Goal: Task Accomplishment & Management: Use online tool/utility

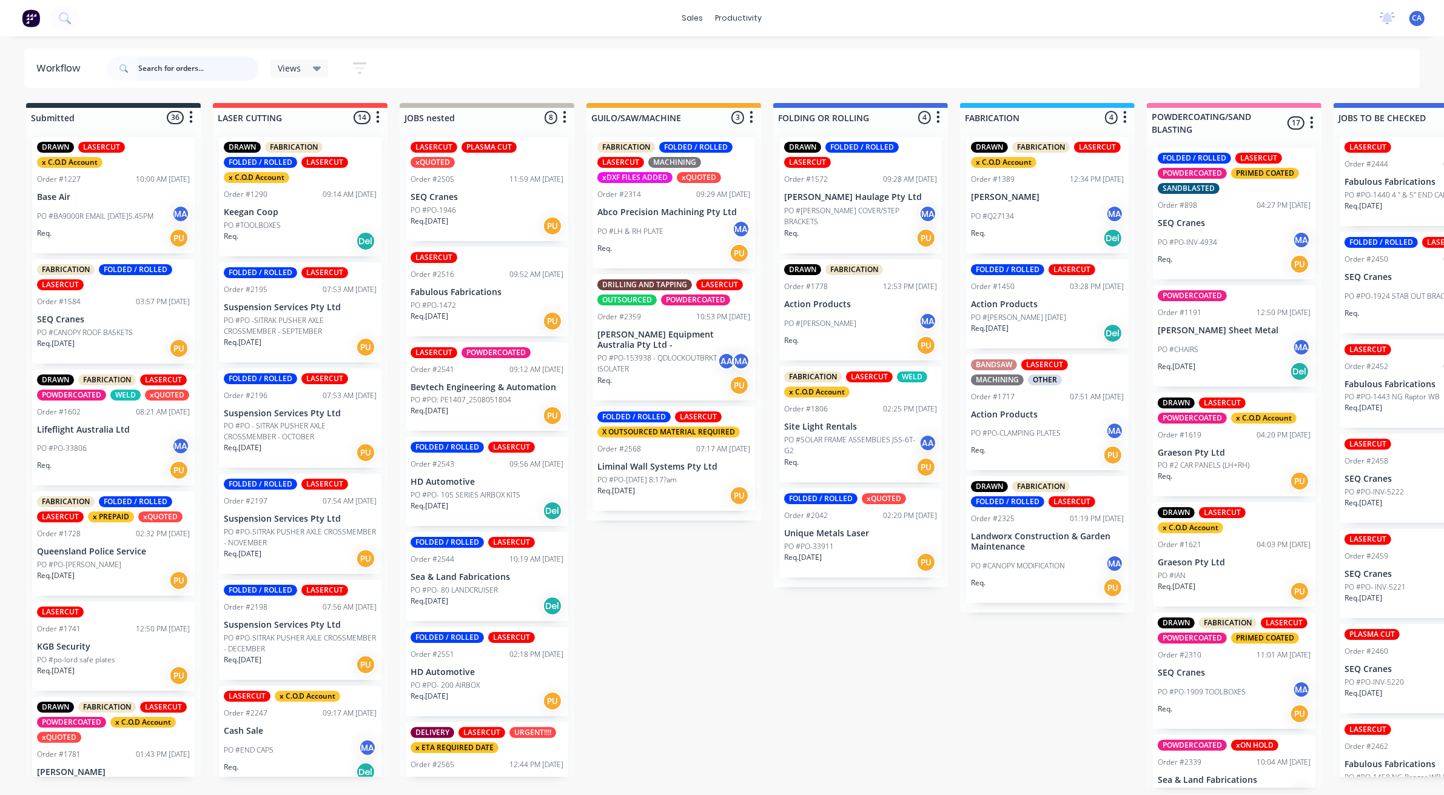
click at [164, 67] on input "text" at bounding box center [198, 68] width 120 height 24
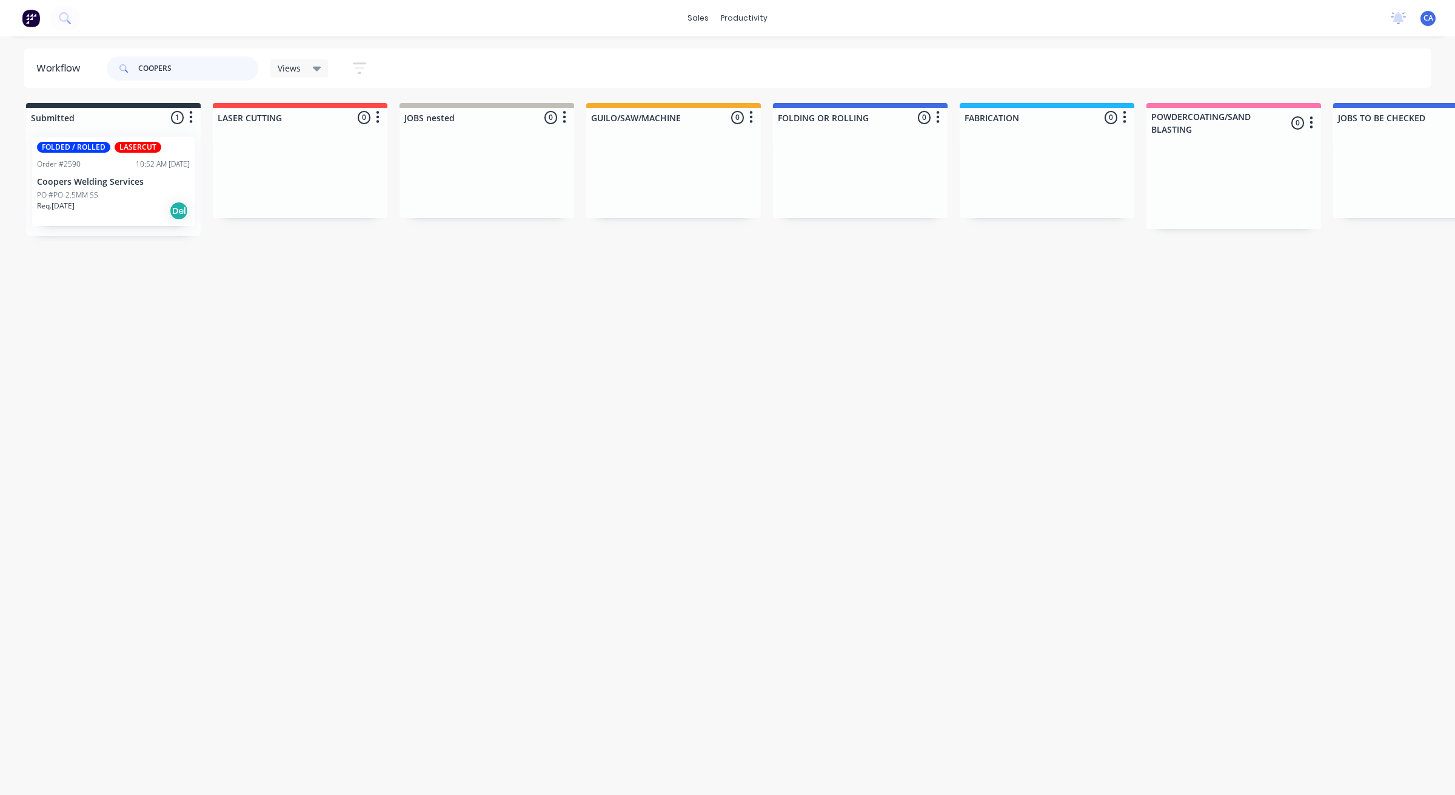
type input "COOPERS"
click at [100, 204] on div "Req. 12/08/25 Del" at bounding box center [113, 211] width 153 height 21
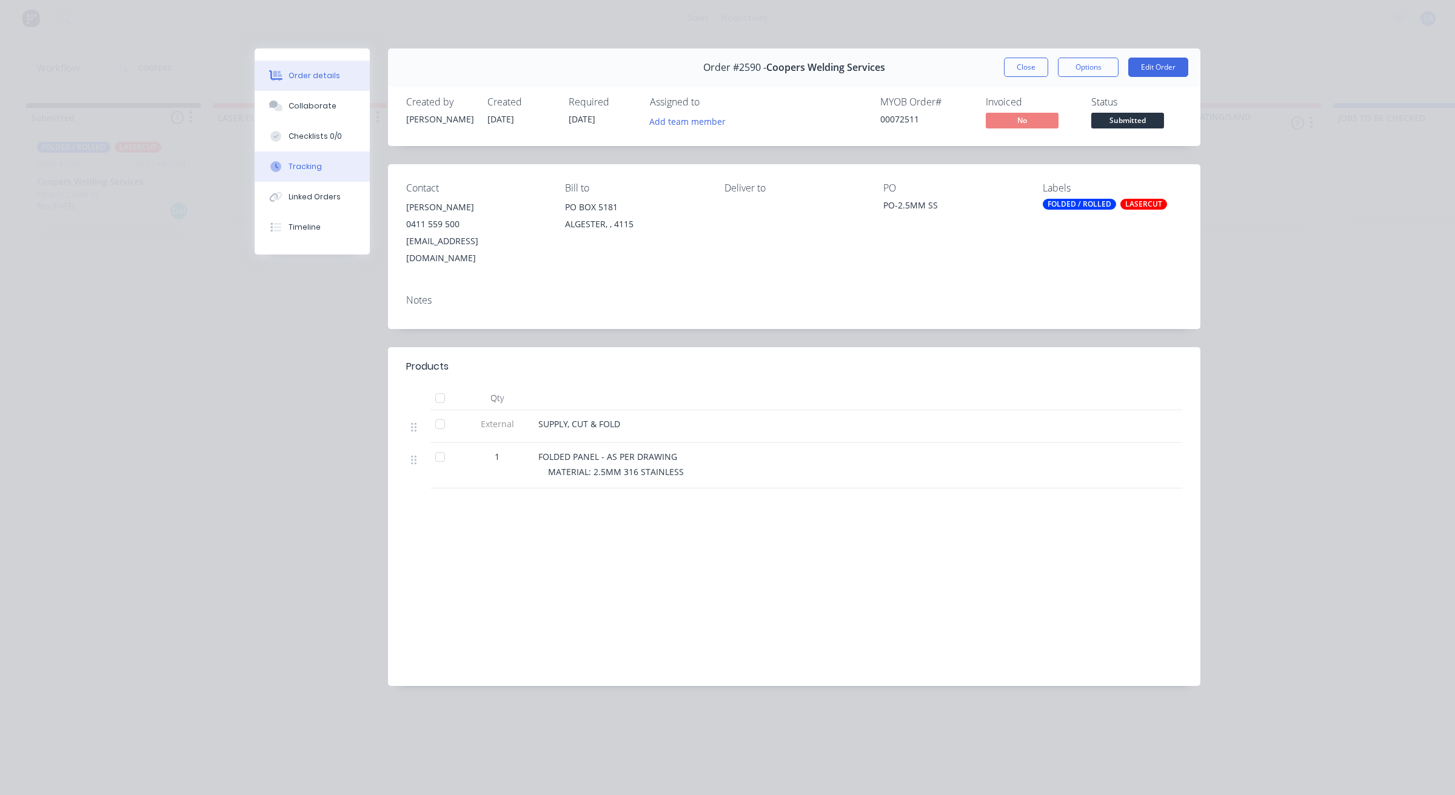
click at [315, 175] on button "Tracking" at bounding box center [312, 167] width 115 height 30
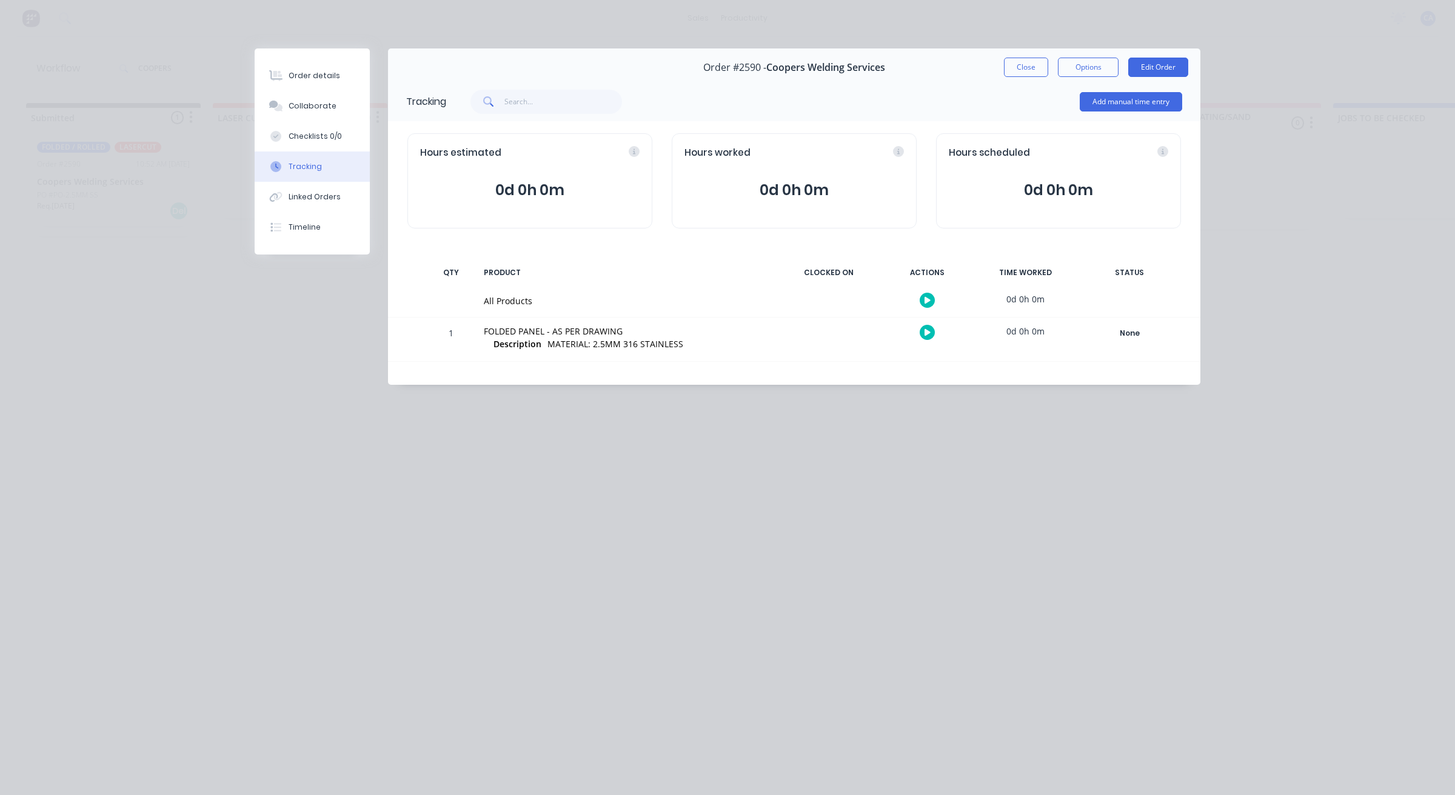
drag, startPoint x: 1114, startPoint y: 79, endPoint x: 1116, endPoint y: 90, distance: 10.5
click at [1114, 80] on div "Order #2590 - Coopers Welding Services Close Options Edit Order" at bounding box center [794, 68] width 812 height 38
click at [1117, 95] on button "Add manual time entry" at bounding box center [1131, 101] width 102 height 19
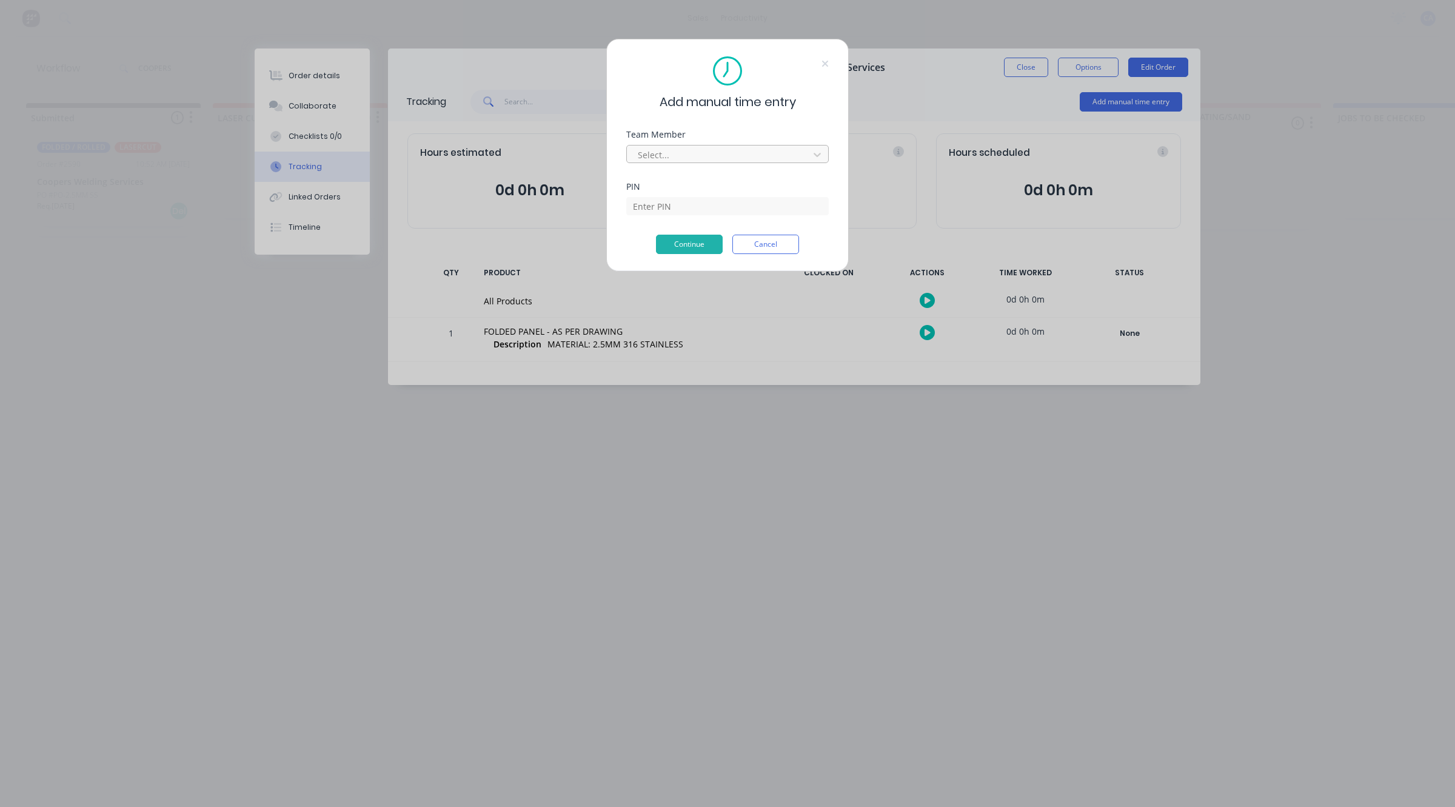
click at [761, 153] on div at bounding box center [720, 154] width 166 height 15
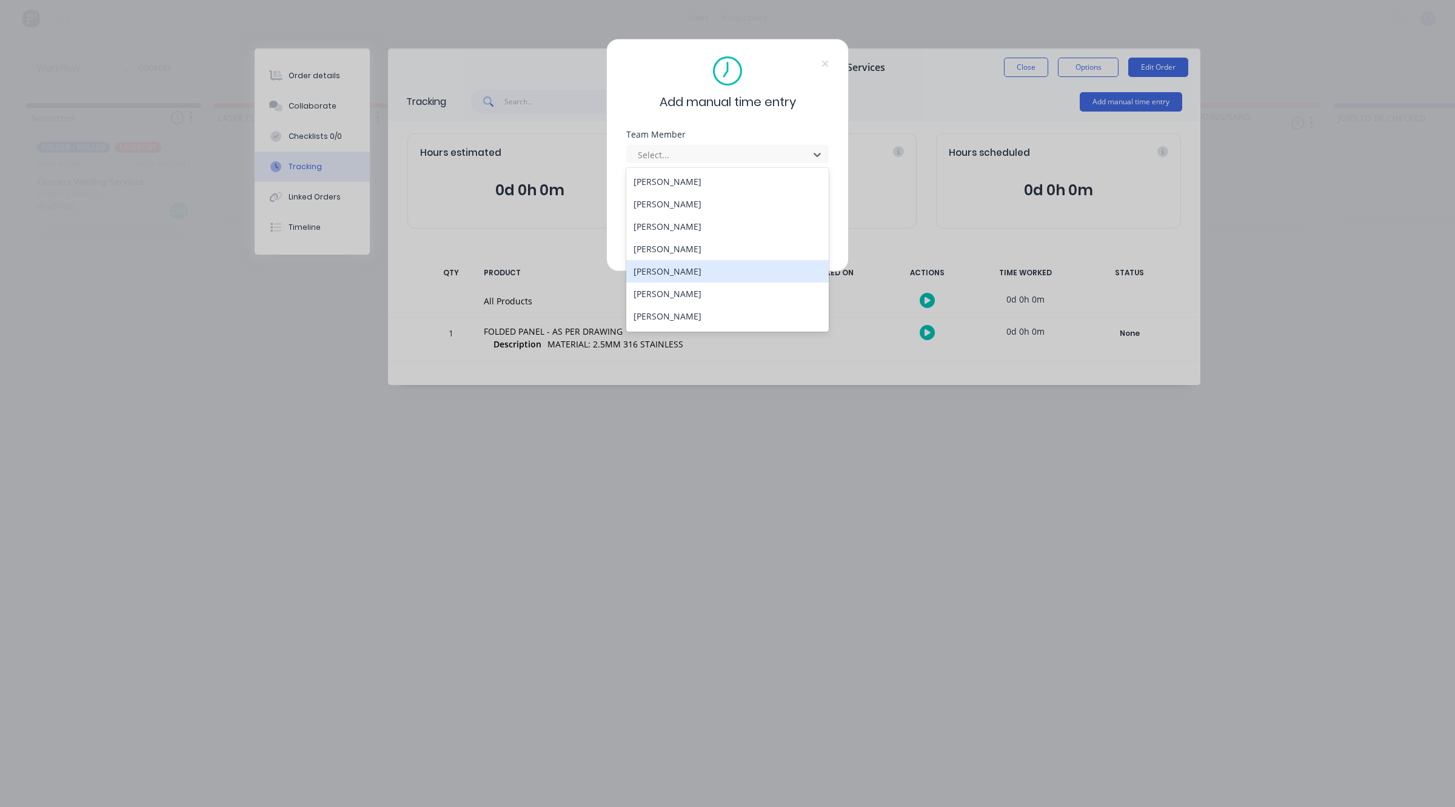
click at [659, 275] on div "Gerard Moller" at bounding box center [727, 271] width 202 height 22
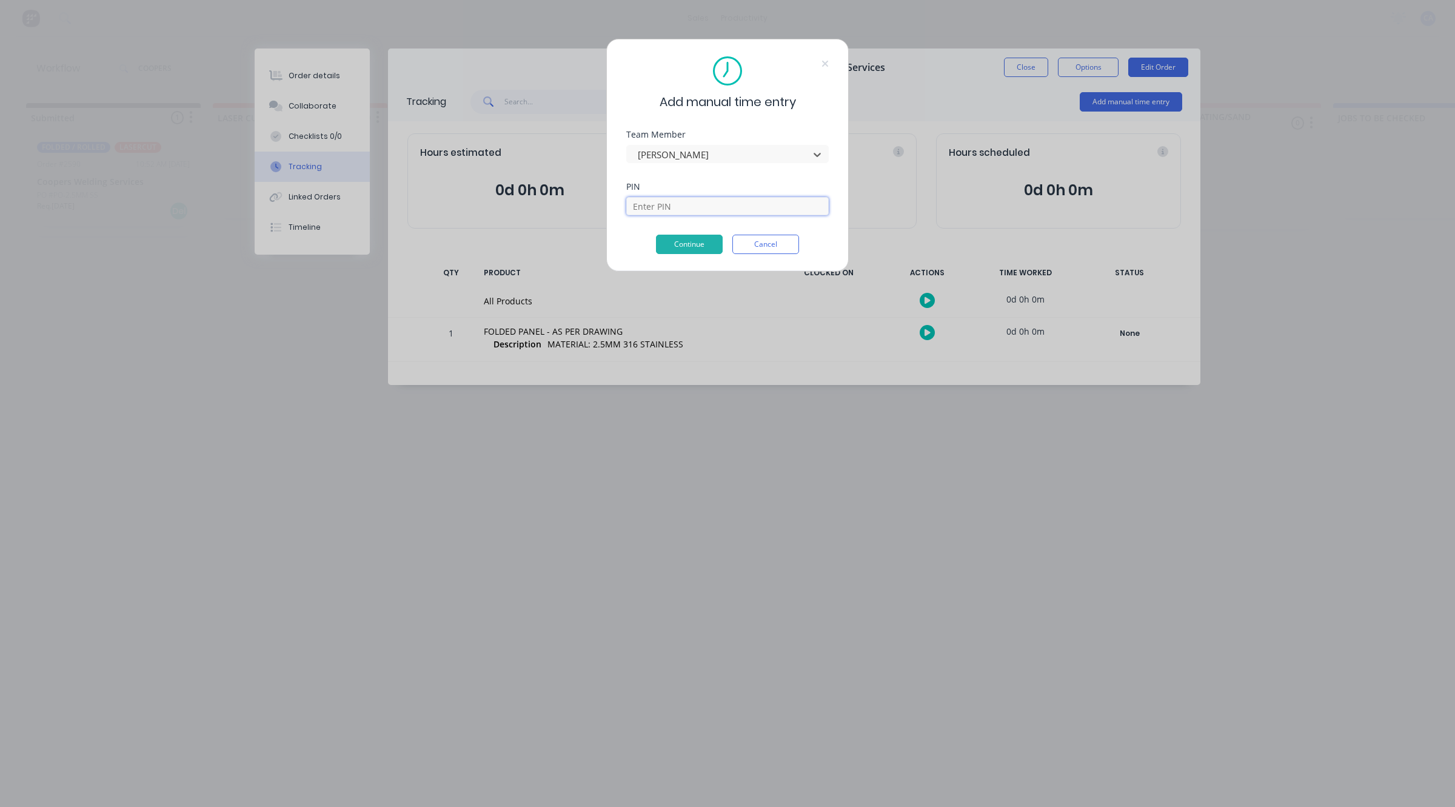
click at [662, 206] on input at bounding box center [727, 206] width 202 height 18
type input "3699"
click at [691, 241] on button "Continue" at bounding box center [689, 244] width 67 height 19
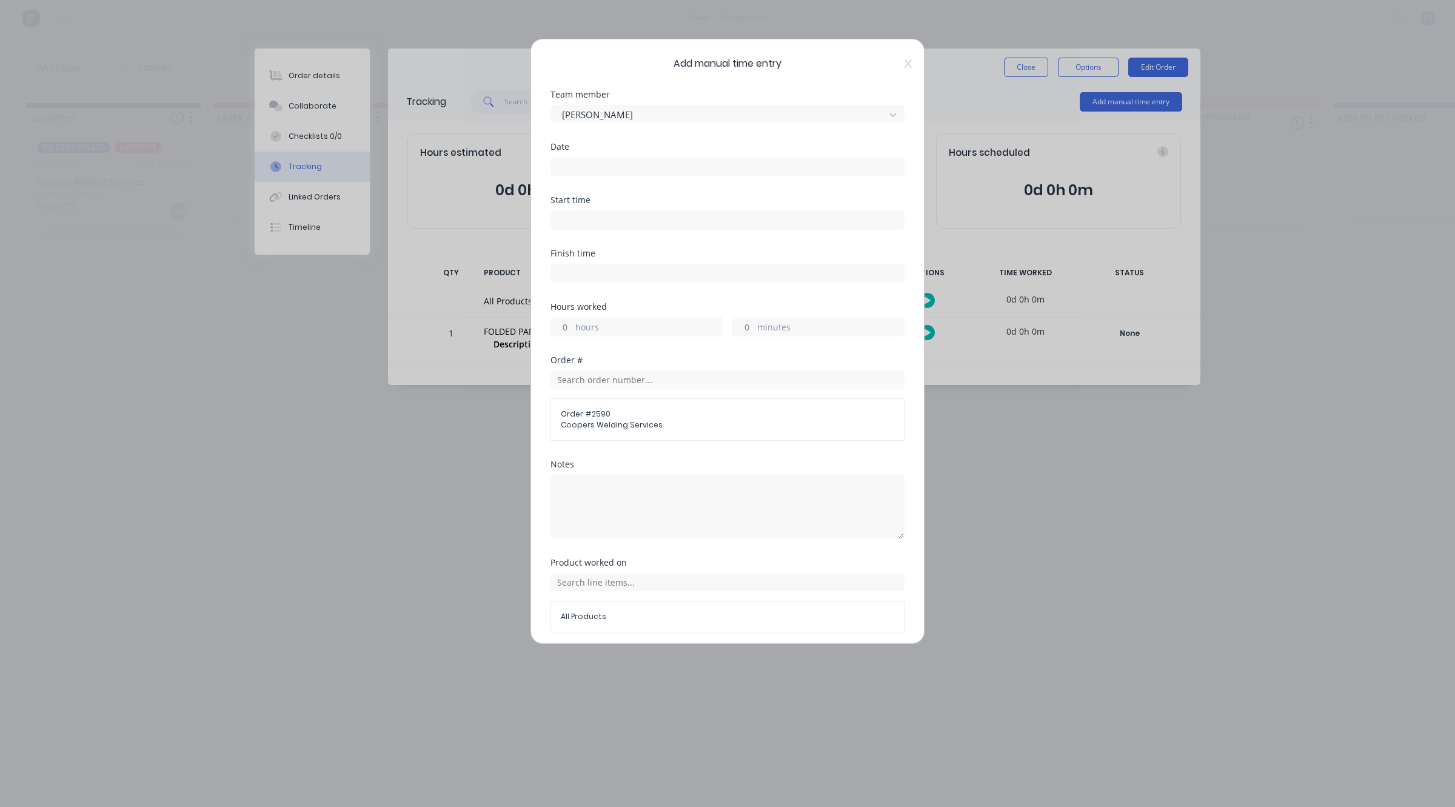
click at [578, 162] on input at bounding box center [727, 167] width 353 height 18
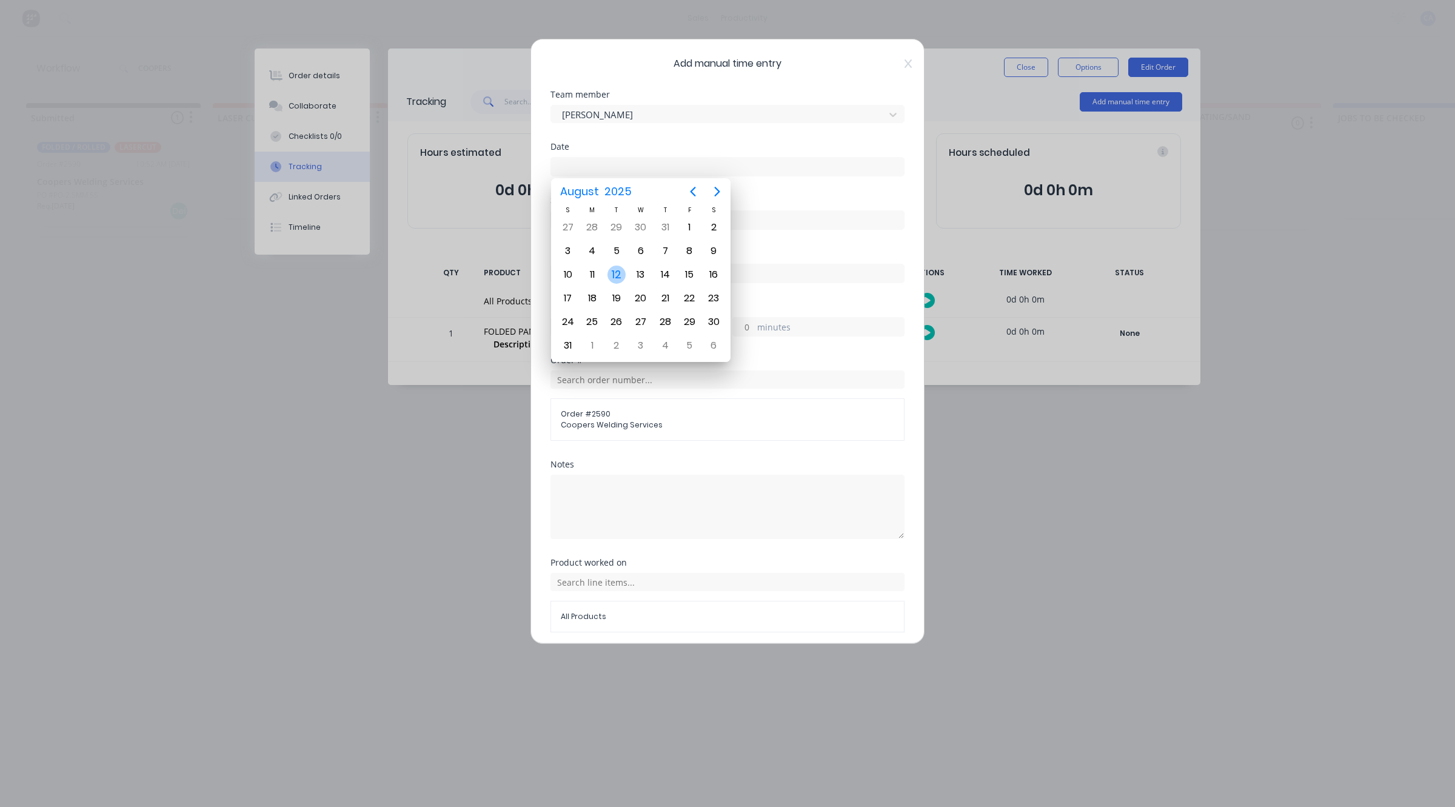
click at [623, 272] on div "12" at bounding box center [616, 275] width 18 height 18
type input "12/08/2025"
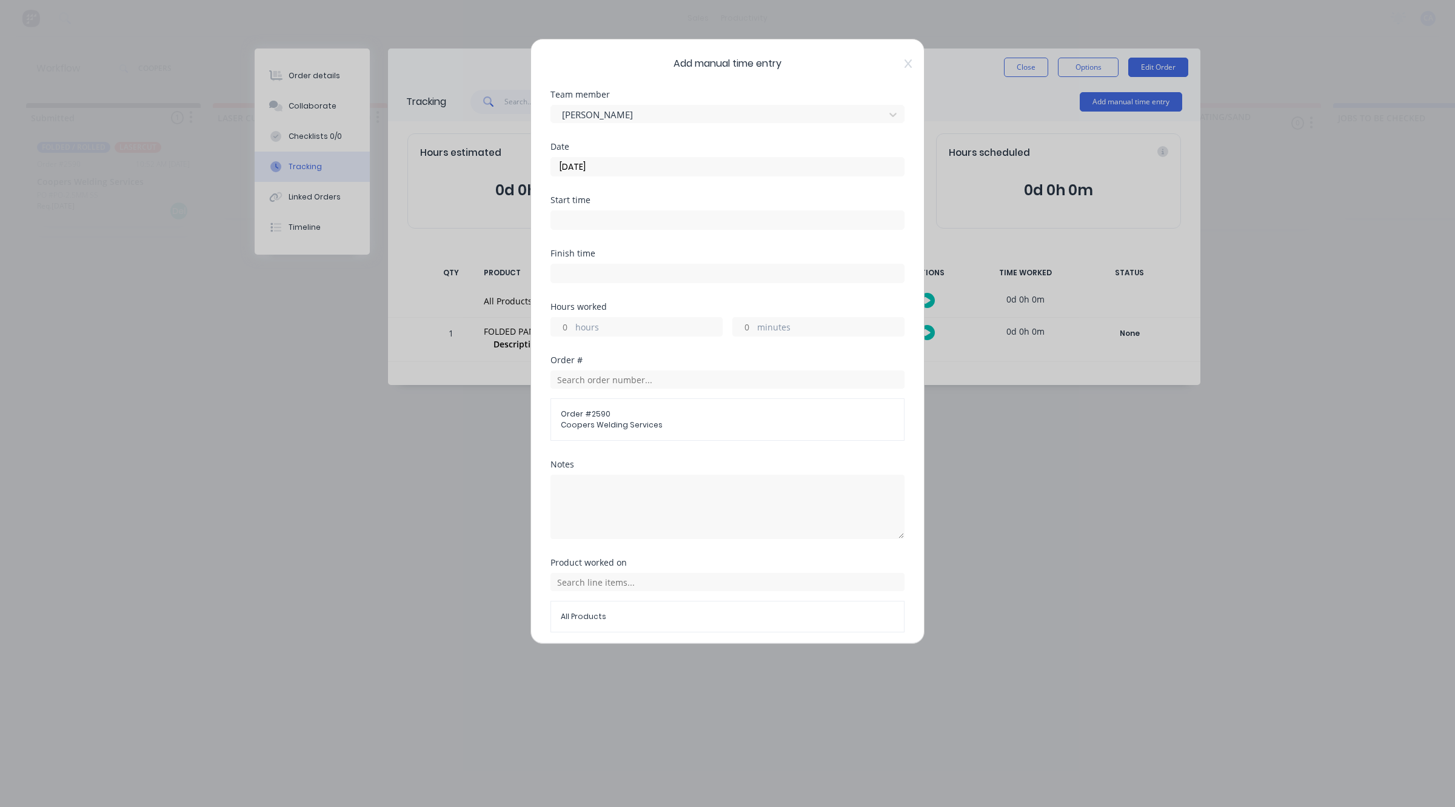
click at [740, 332] on input "minutes" at bounding box center [743, 327] width 21 height 18
type input "30"
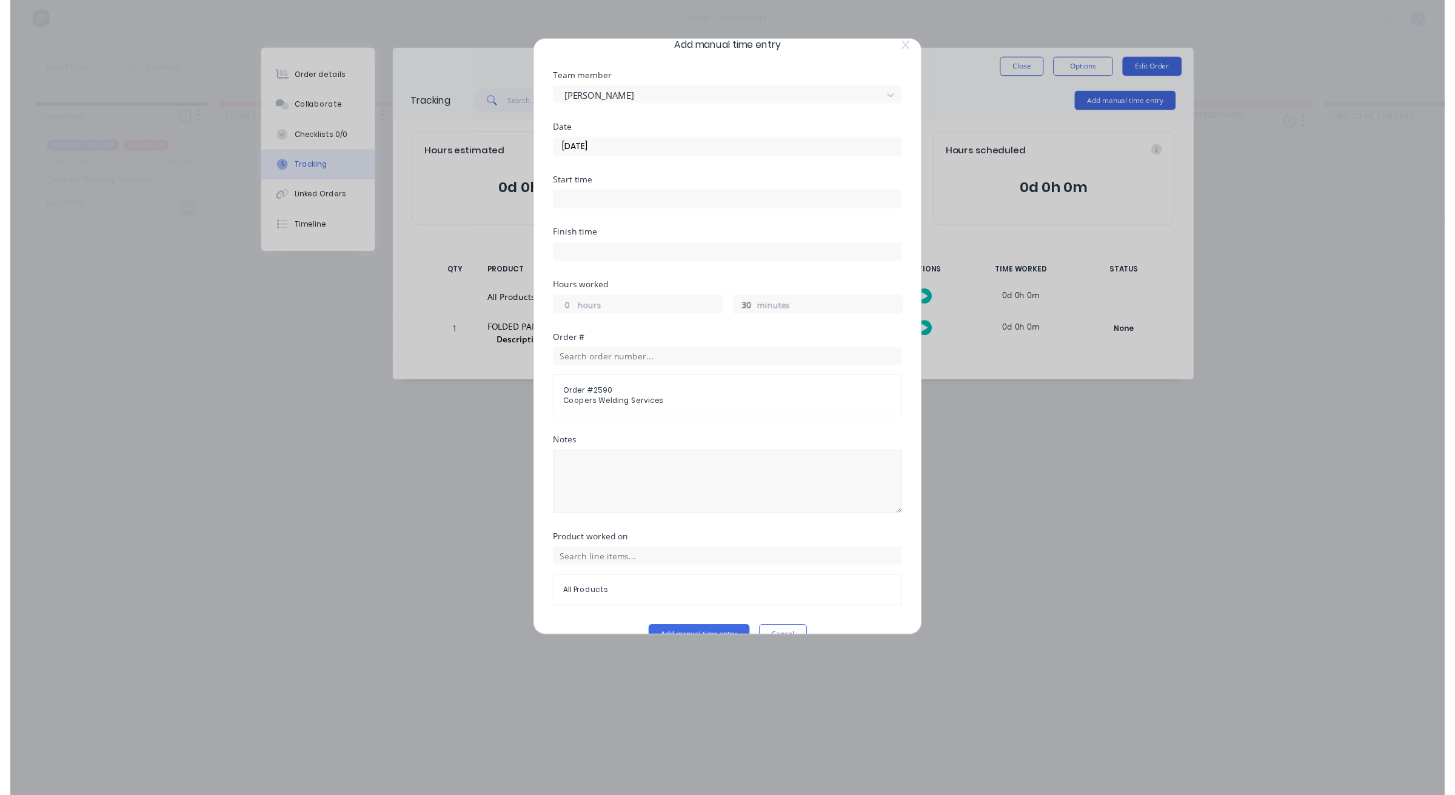
scroll to position [47, 0]
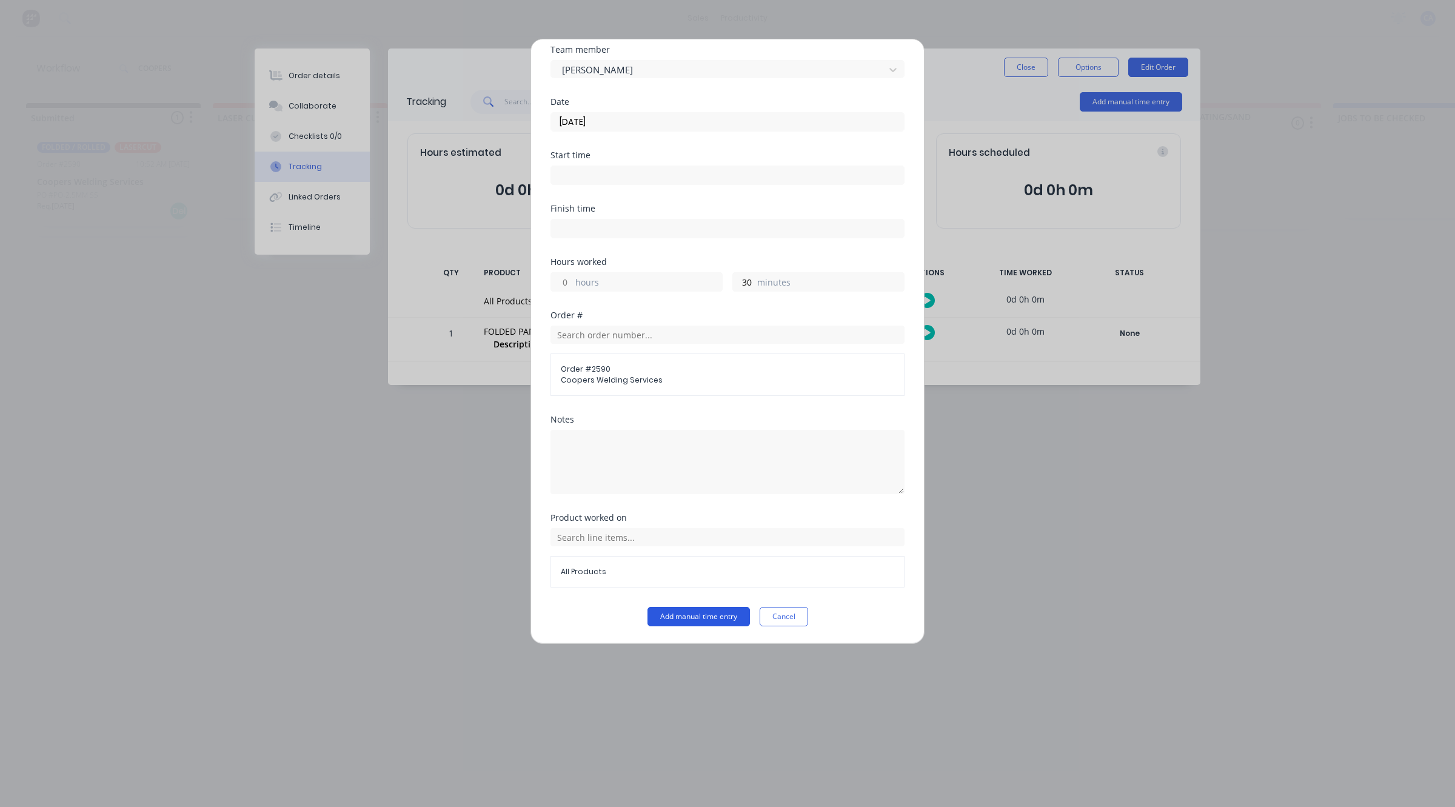
click at [717, 626] on button "Add manual time entry" at bounding box center [699, 616] width 102 height 19
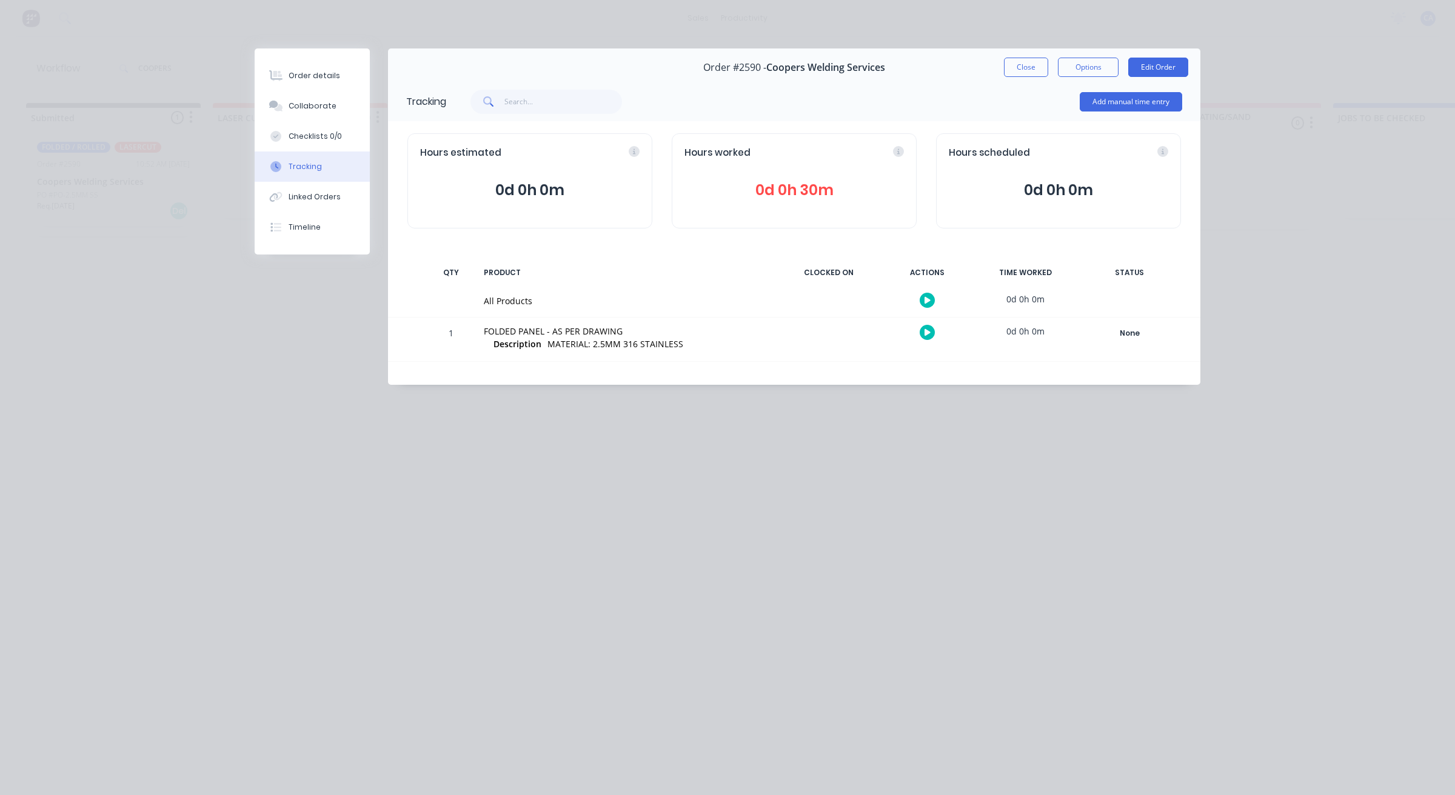
click at [717, 623] on div "Order details Collaborate Checklists 0/0 Tracking Linked Orders Timeline Order …" at bounding box center [727, 397] width 1455 height 795
click at [327, 106] on div "Collaborate" at bounding box center [313, 106] width 48 height 11
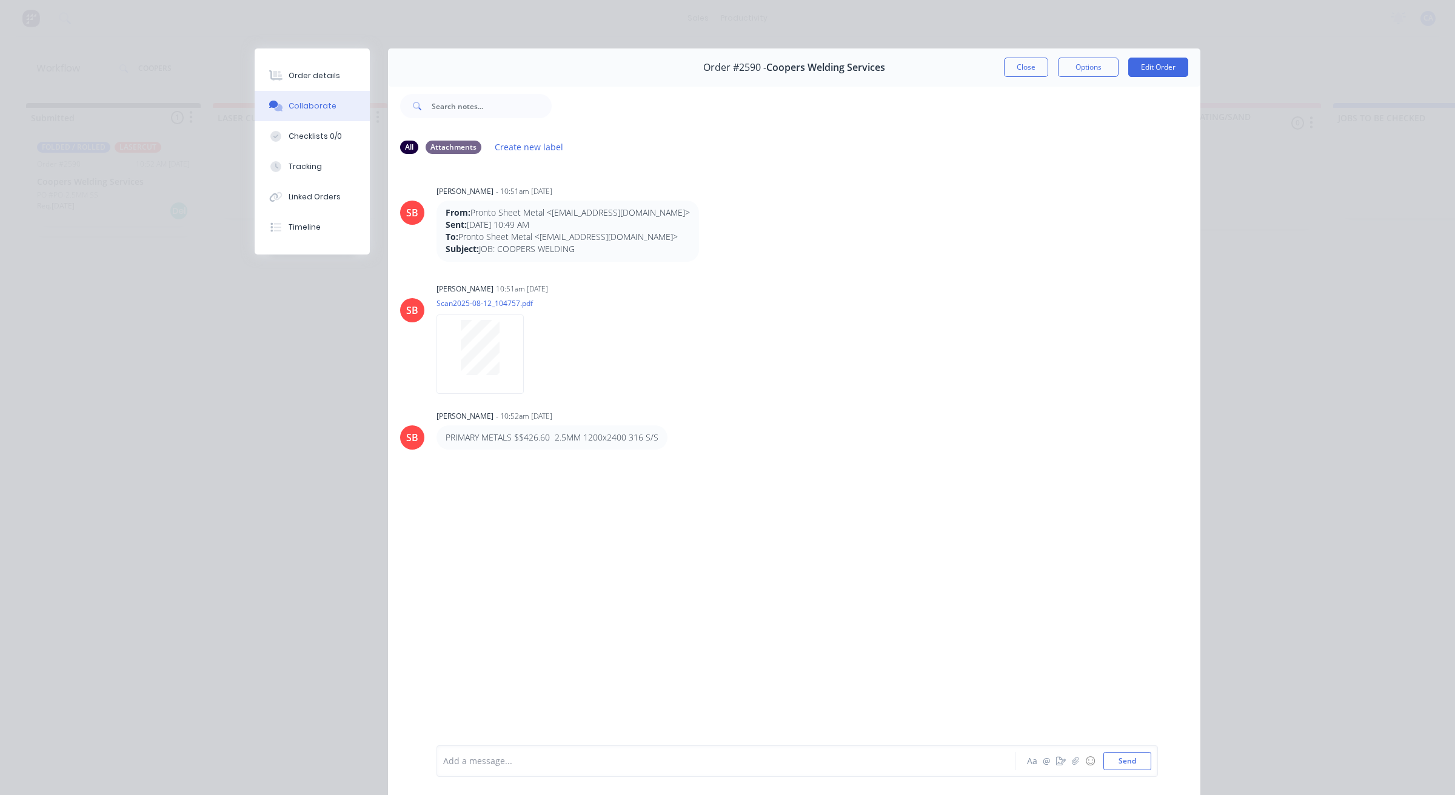
click at [506, 759] on div at bounding box center [709, 761] width 530 height 13
drag, startPoint x: 1083, startPoint y: 758, endPoint x: 1107, endPoint y: 756, distance: 23.7
click at [1084, 758] on button "☺" at bounding box center [1090, 761] width 15 height 15
click at [1107, 756] on button "Send" at bounding box center [1127, 761] width 48 height 18
click at [962, 589] on div "SB Sandra Booker - 10:51am 12/08/25 From: Pronto Sheet Metal <pronto@prontoshee…" at bounding box center [794, 454] width 812 height 580
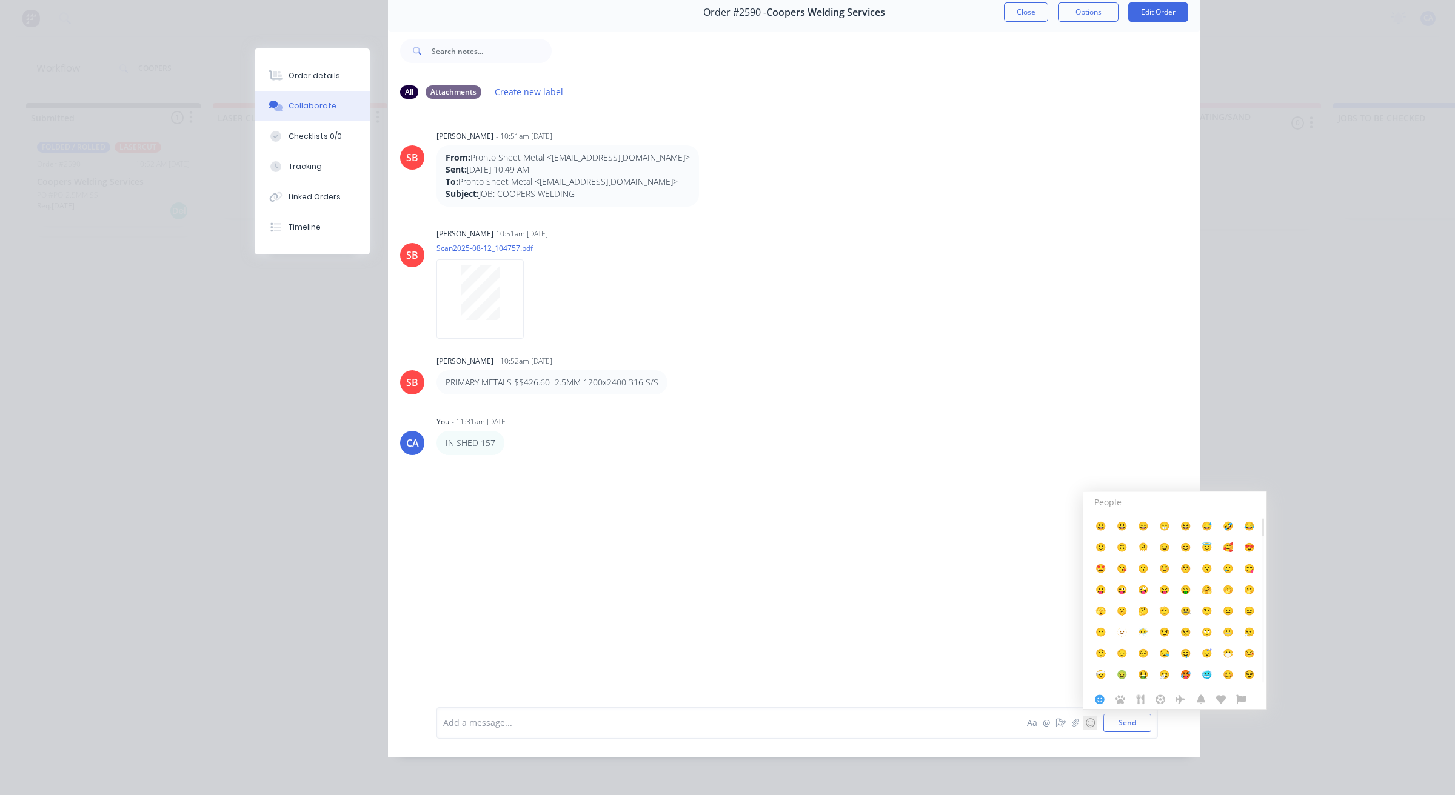
scroll to position [67, 0]
click at [1083, 720] on button "☺" at bounding box center [1090, 723] width 15 height 15
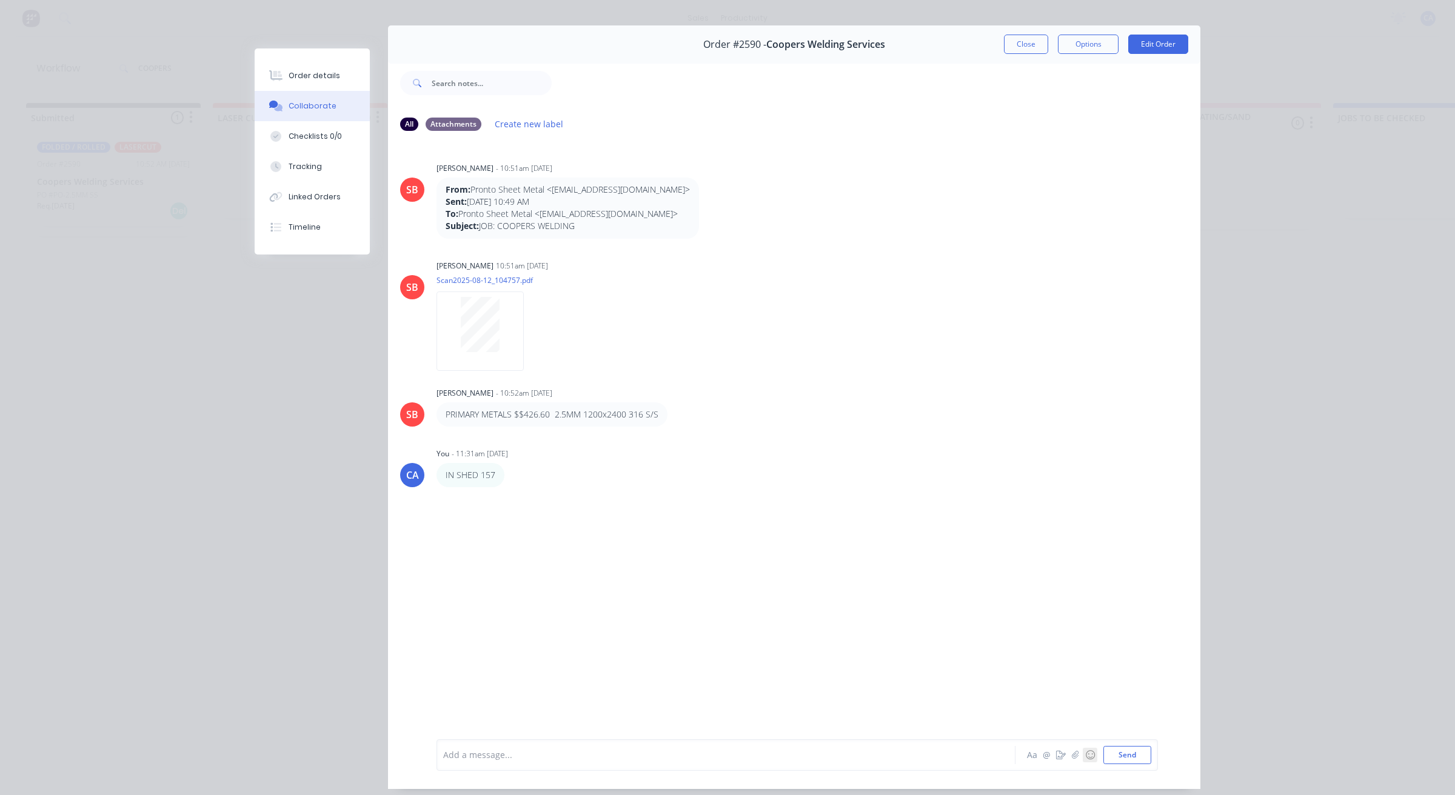
scroll to position [0, 0]
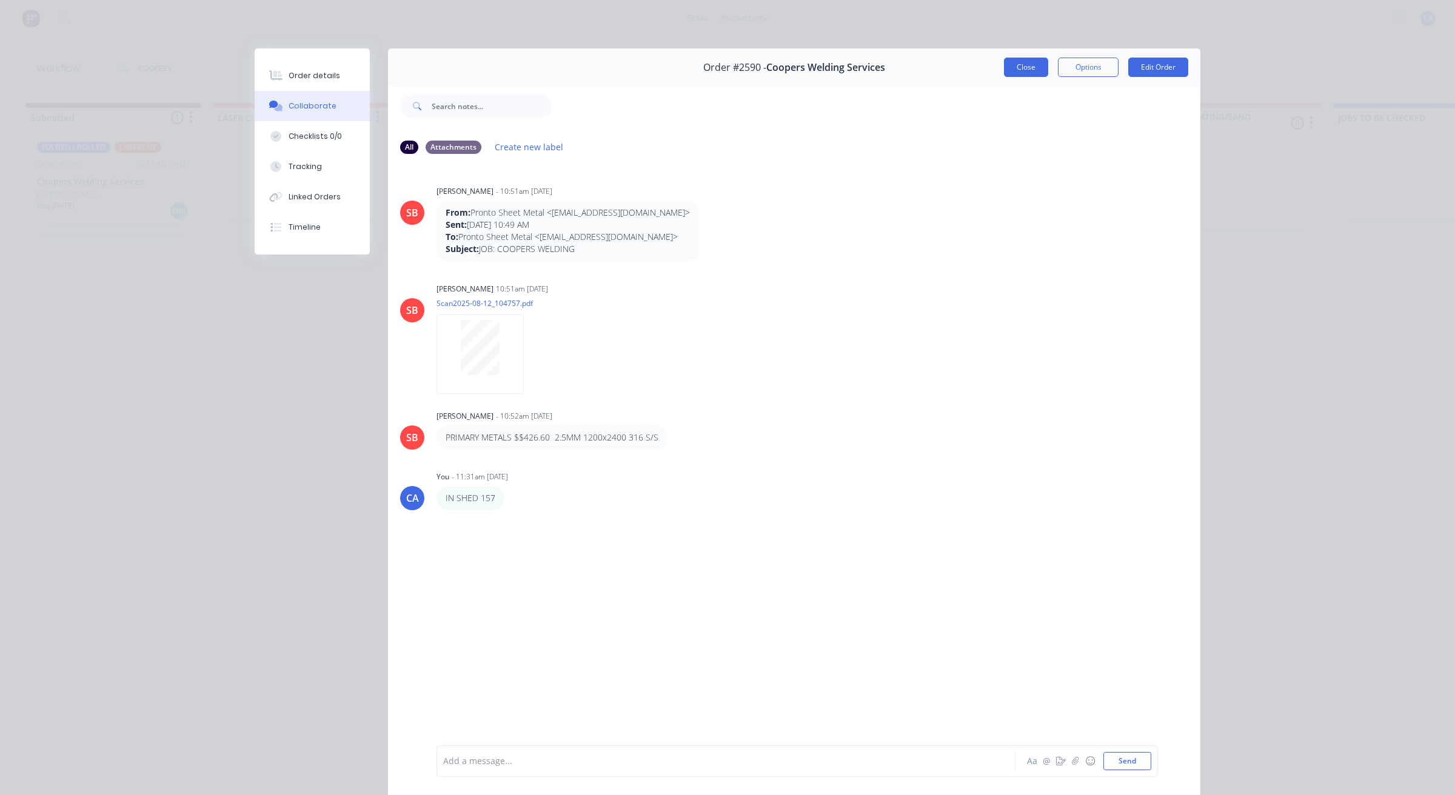
drag, startPoint x: 1012, startPoint y: 68, endPoint x: 776, endPoint y: 95, distance: 238.0
click at [1012, 67] on button "Close" at bounding box center [1026, 67] width 44 height 19
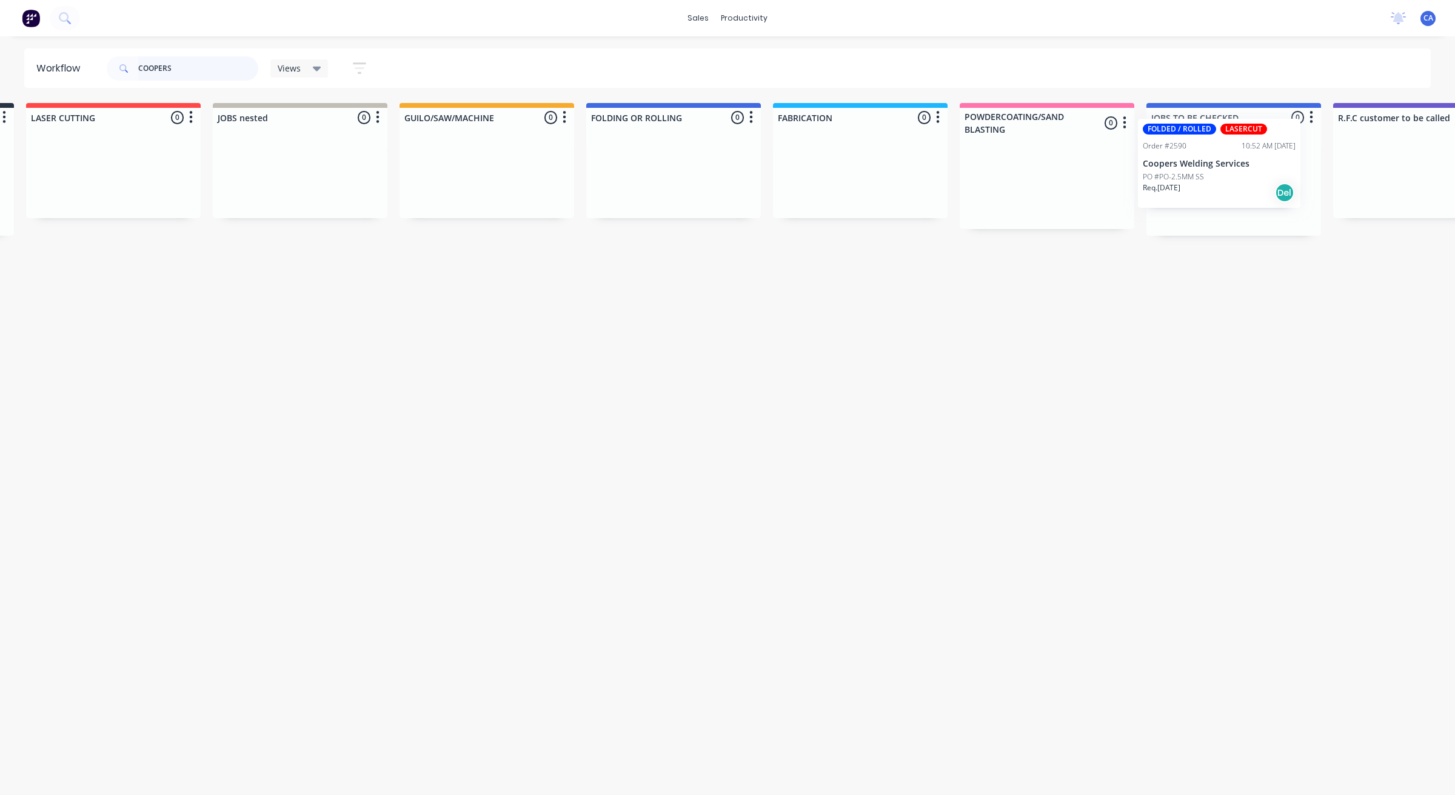
drag, startPoint x: 97, startPoint y: 152, endPoint x: 1225, endPoint y: 134, distance: 1127.8
drag, startPoint x: 161, startPoint y: 70, endPoint x: 0, endPoint y: 52, distance: 162.2
click at [0, 81] on div "Workflow COOPERS Views Save new view None (Default) edit Show/Hide statuses Sho…" at bounding box center [727, 68] width 1455 height 39
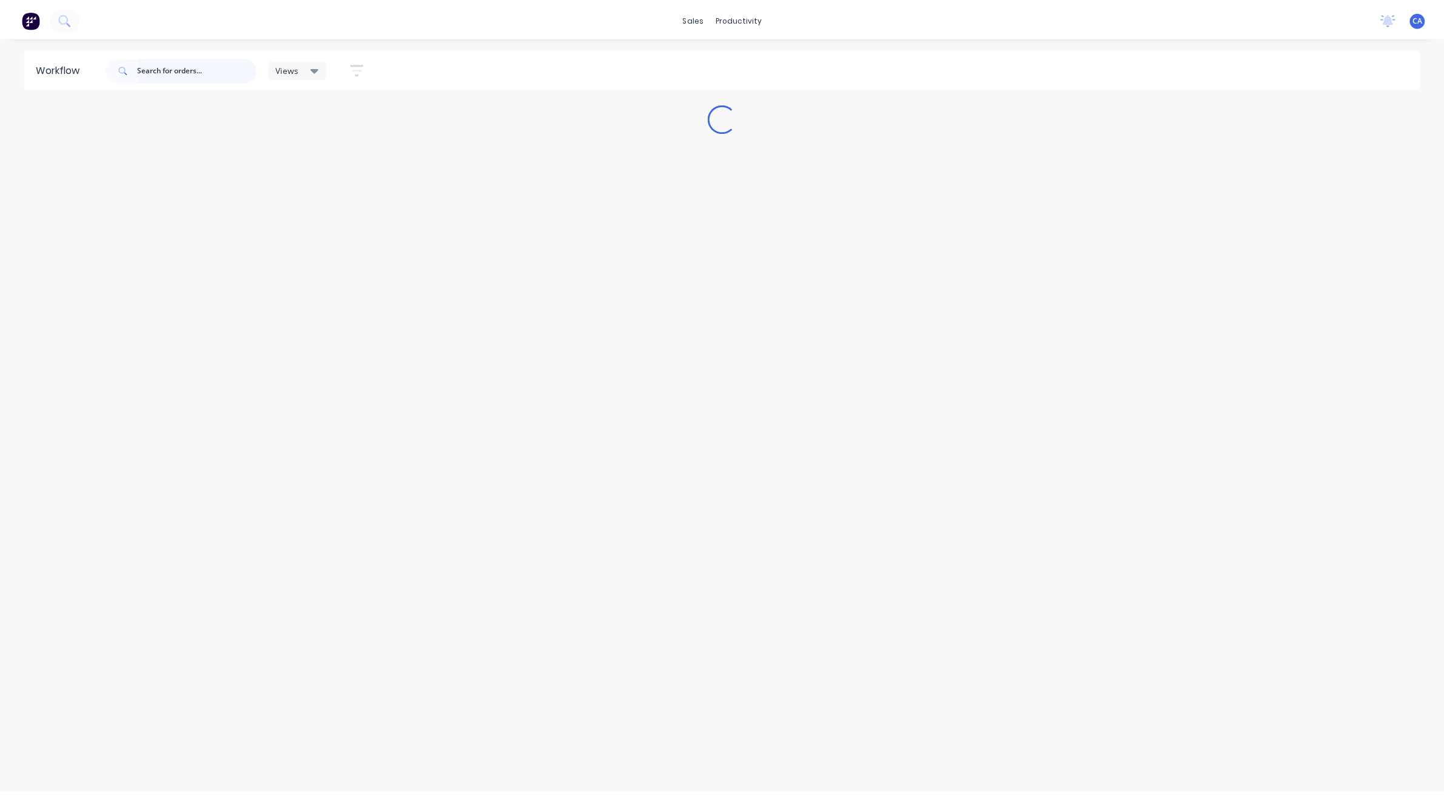
scroll to position [0, 0]
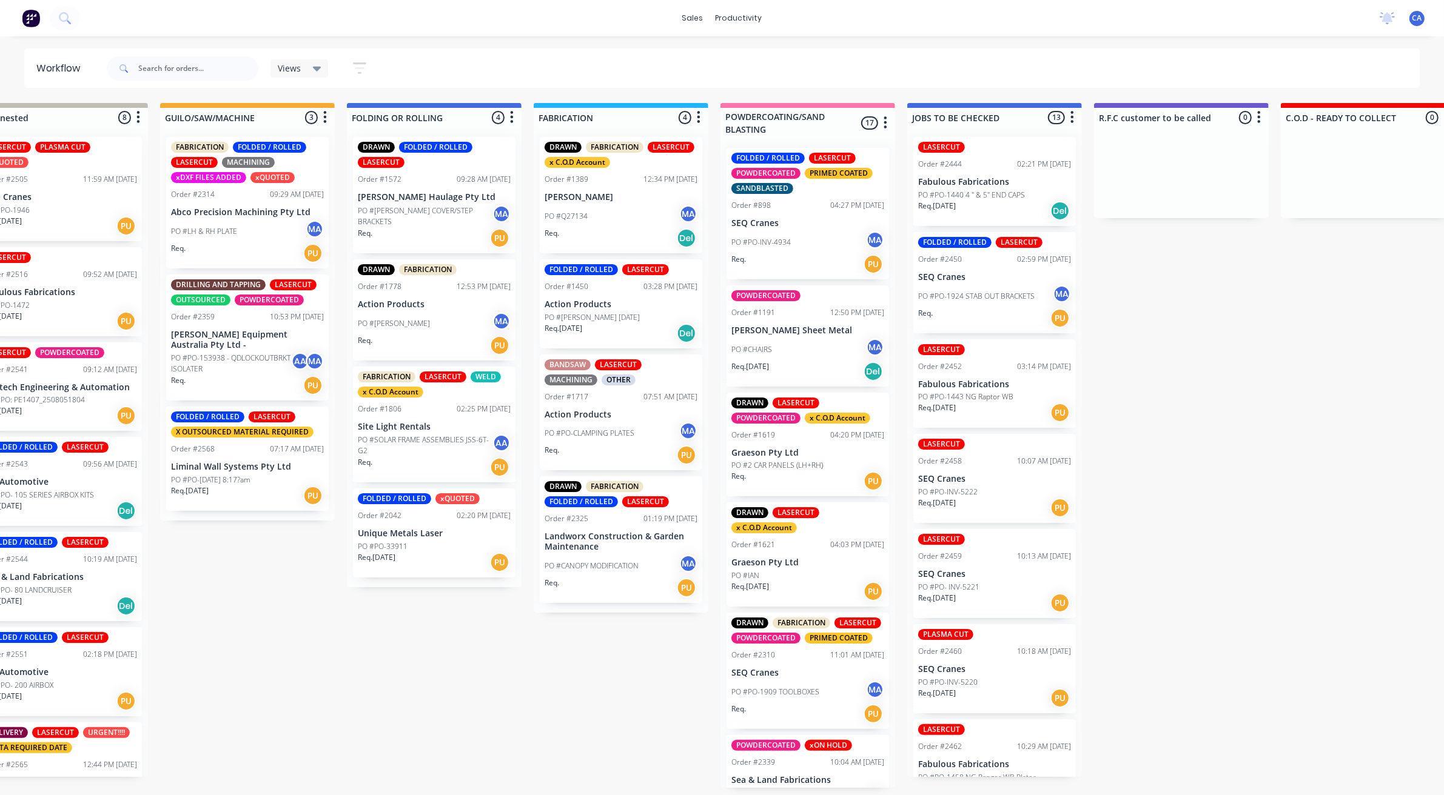
drag, startPoint x: 869, startPoint y: 546, endPoint x: 922, endPoint y: 350, distance: 203.4
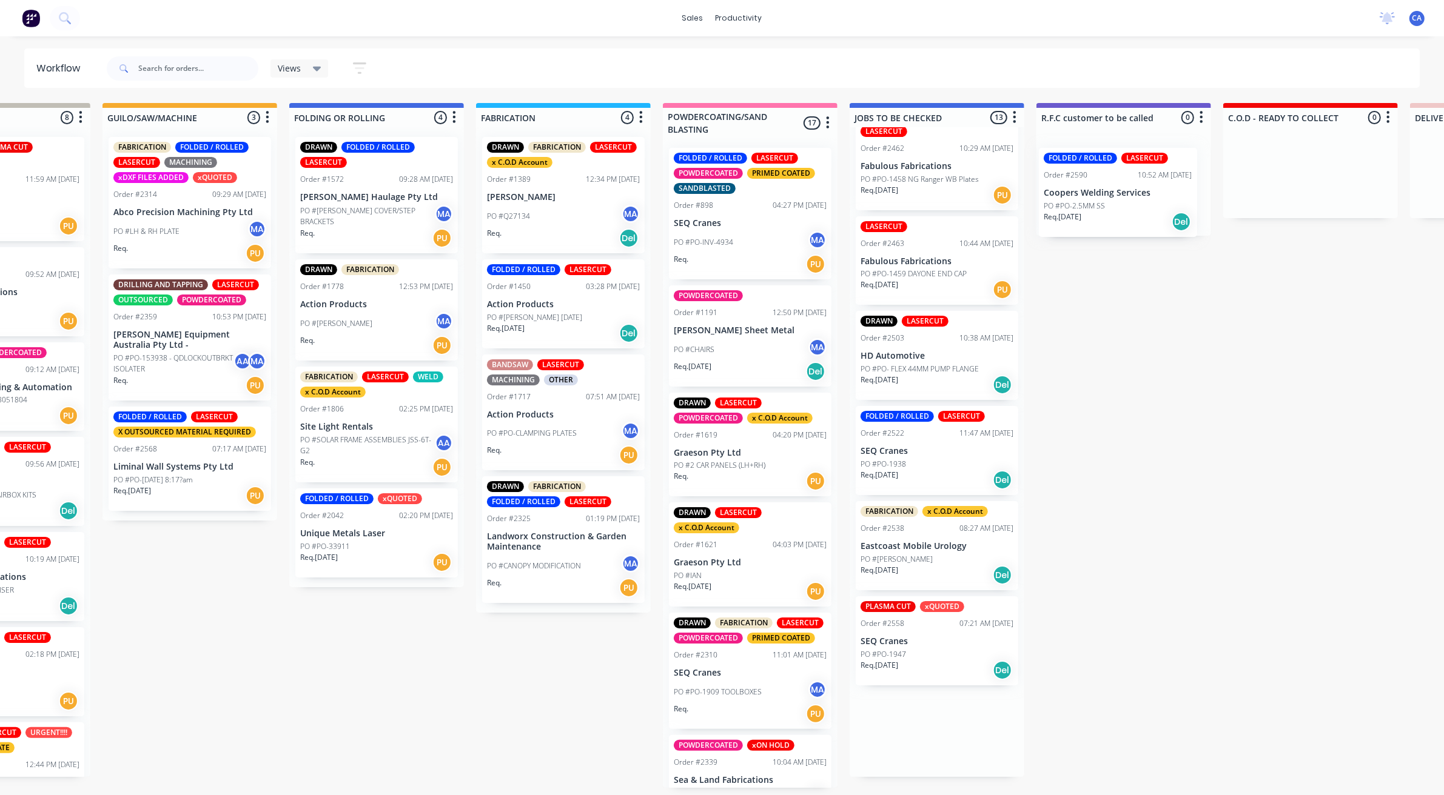
scroll to position [1, 489]
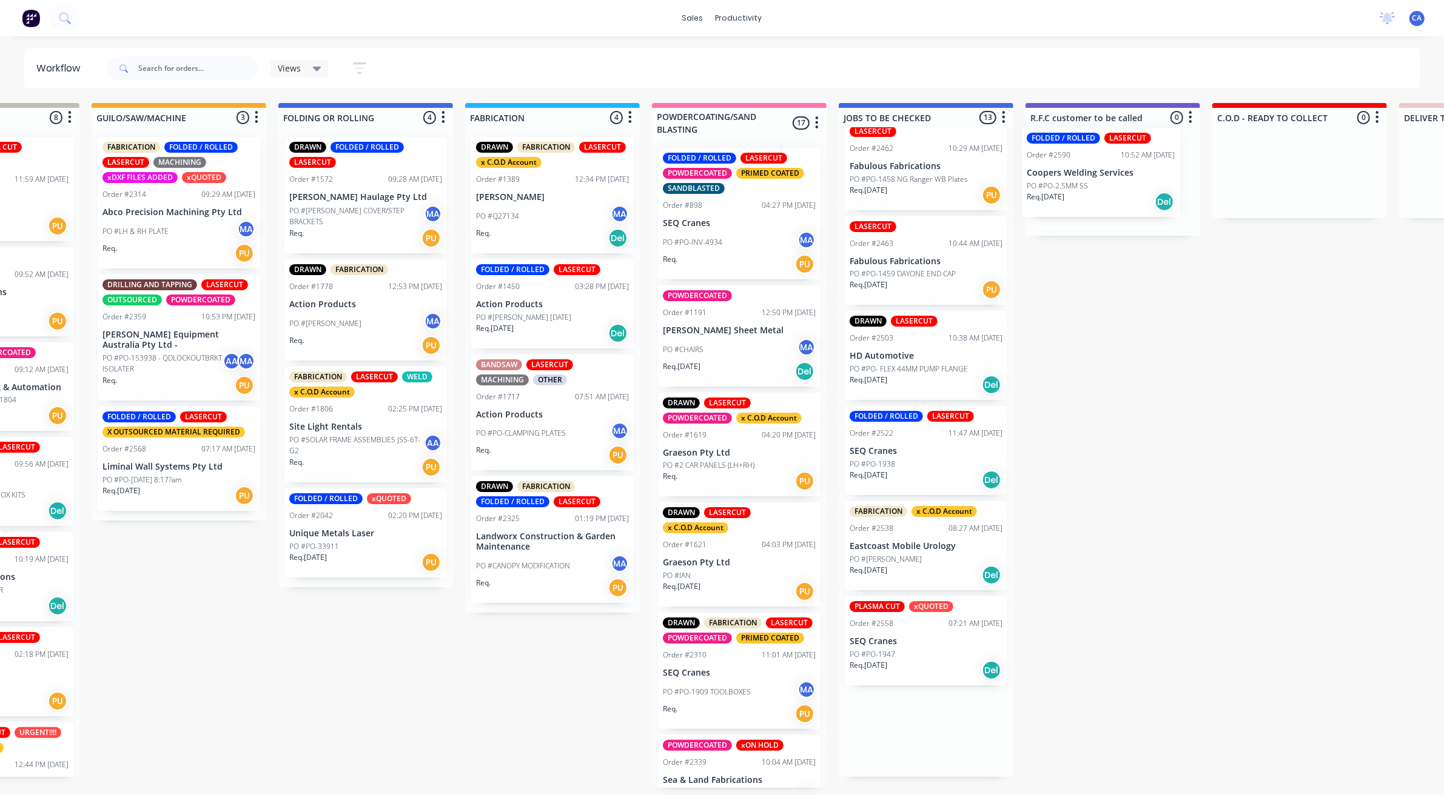
drag, startPoint x: 943, startPoint y: 753, endPoint x: 1099, endPoint y: 187, distance: 587.3
click at [1099, 187] on div "Submitted 35 Sort By Created date Required date Order number Customer name Most…" at bounding box center [1298, 445] width 3604 height 685
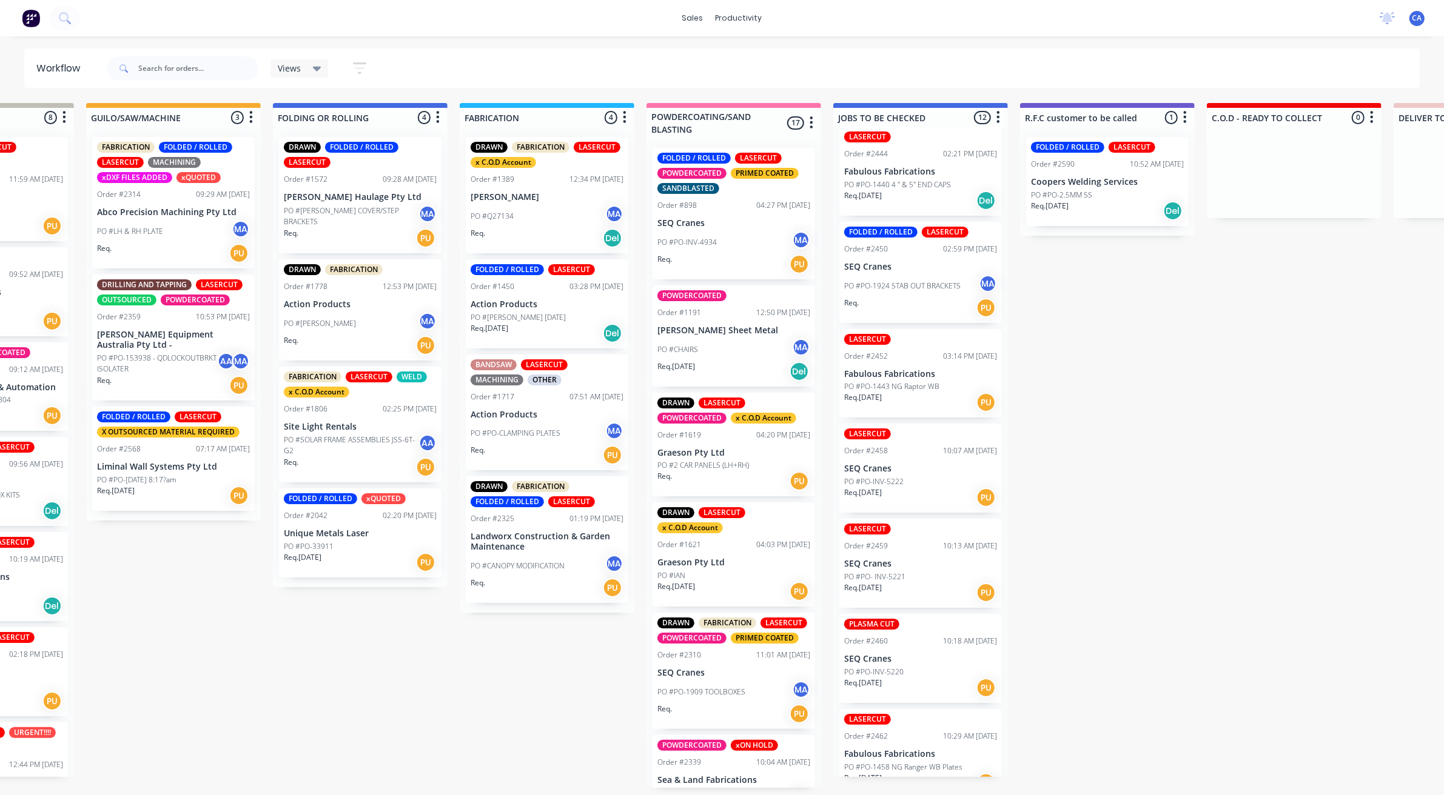
scroll to position [0, 0]
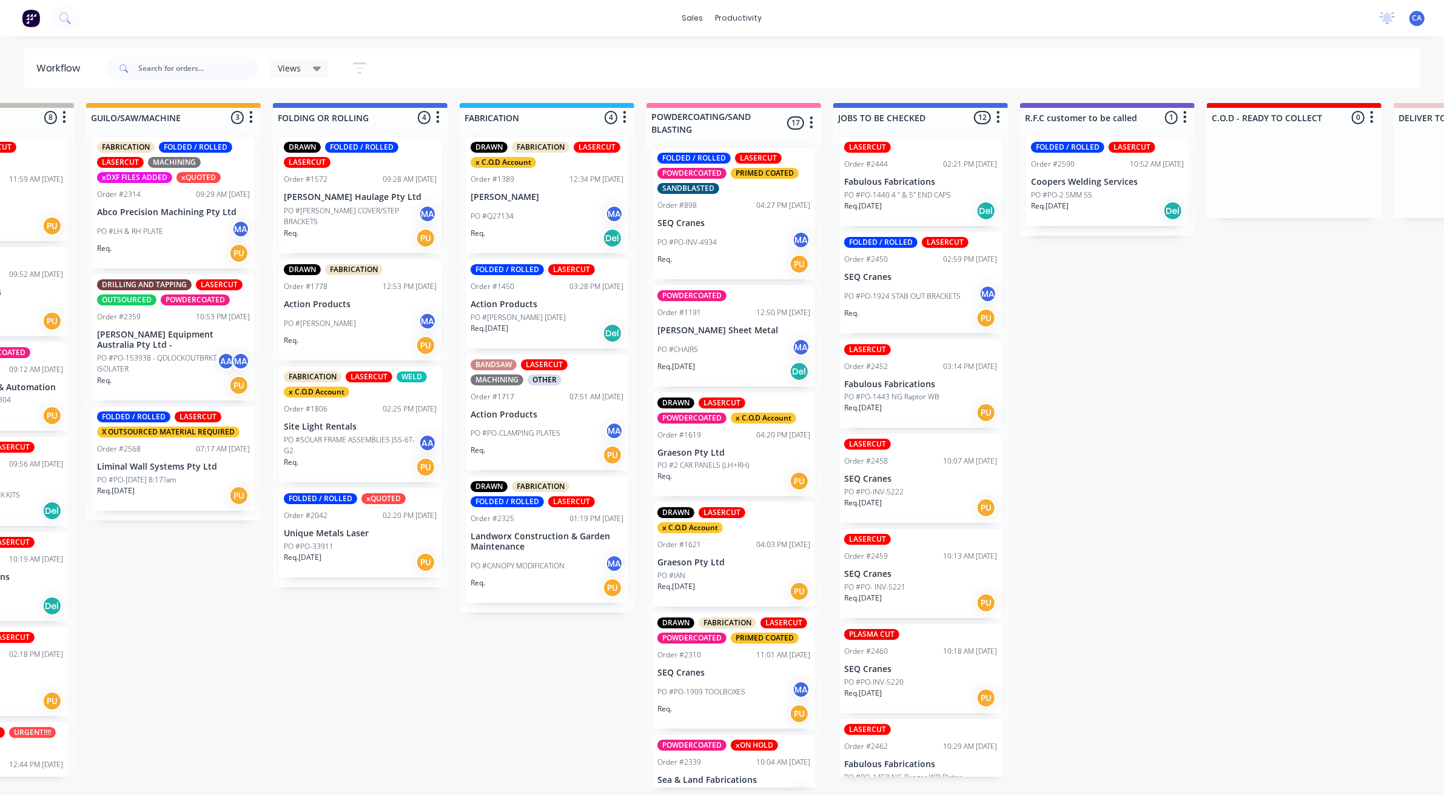
click at [1084, 217] on div "Req. 12/08/25 Del" at bounding box center [1107, 211] width 153 height 21
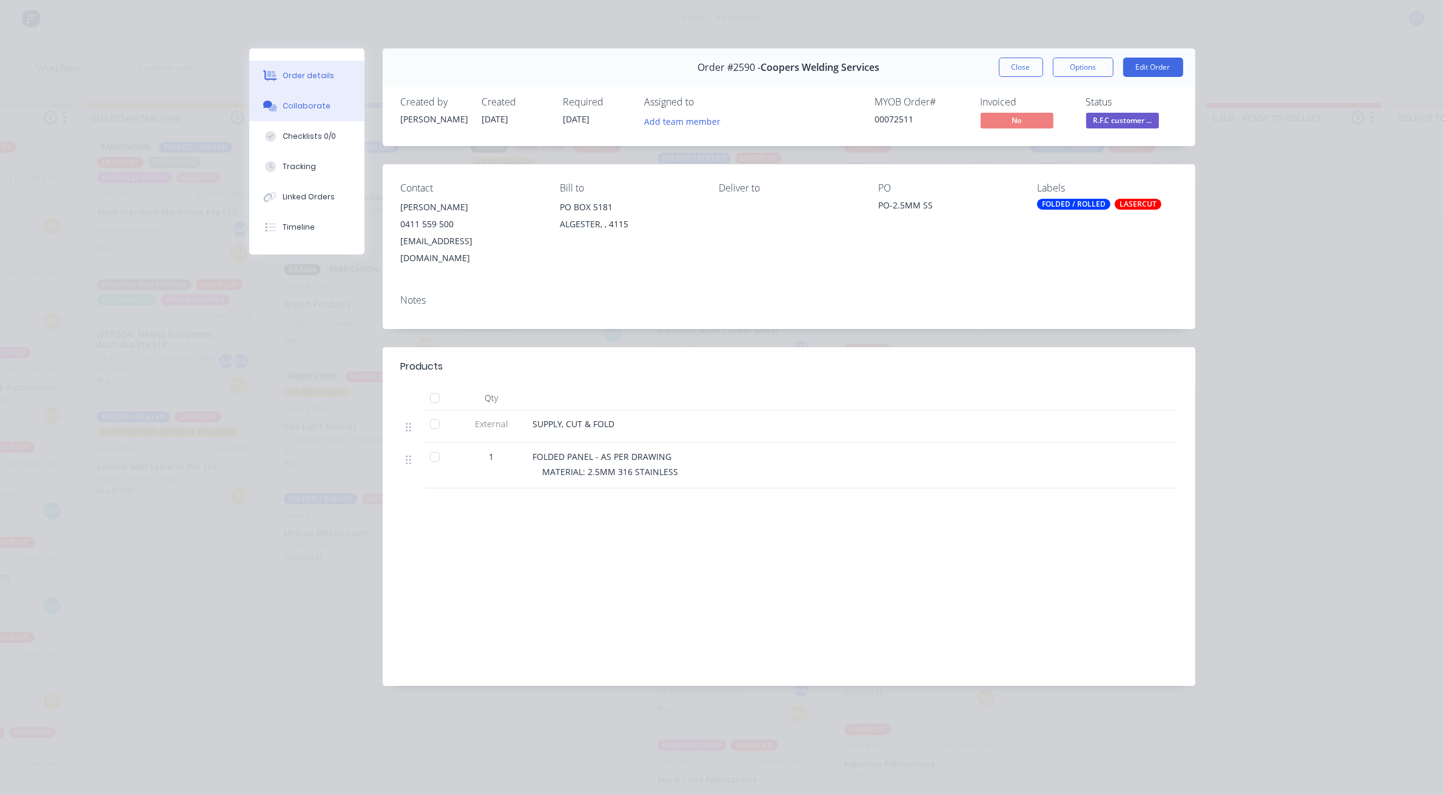
click at [329, 116] on button "Collaborate" at bounding box center [306, 106] width 115 height 30
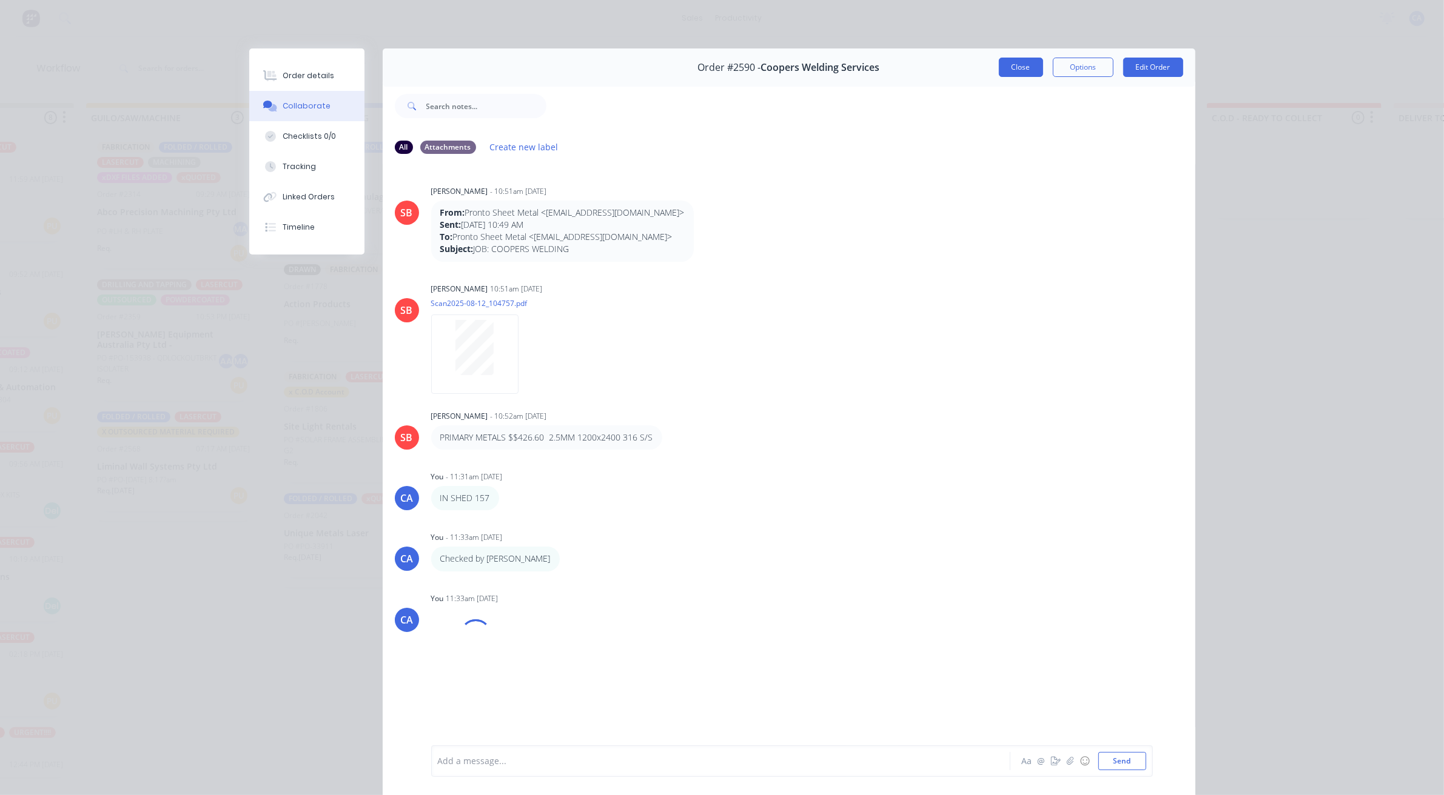
click at [999, 65] on button "Close" at bounding box center [1021, 67] width 44 height 19
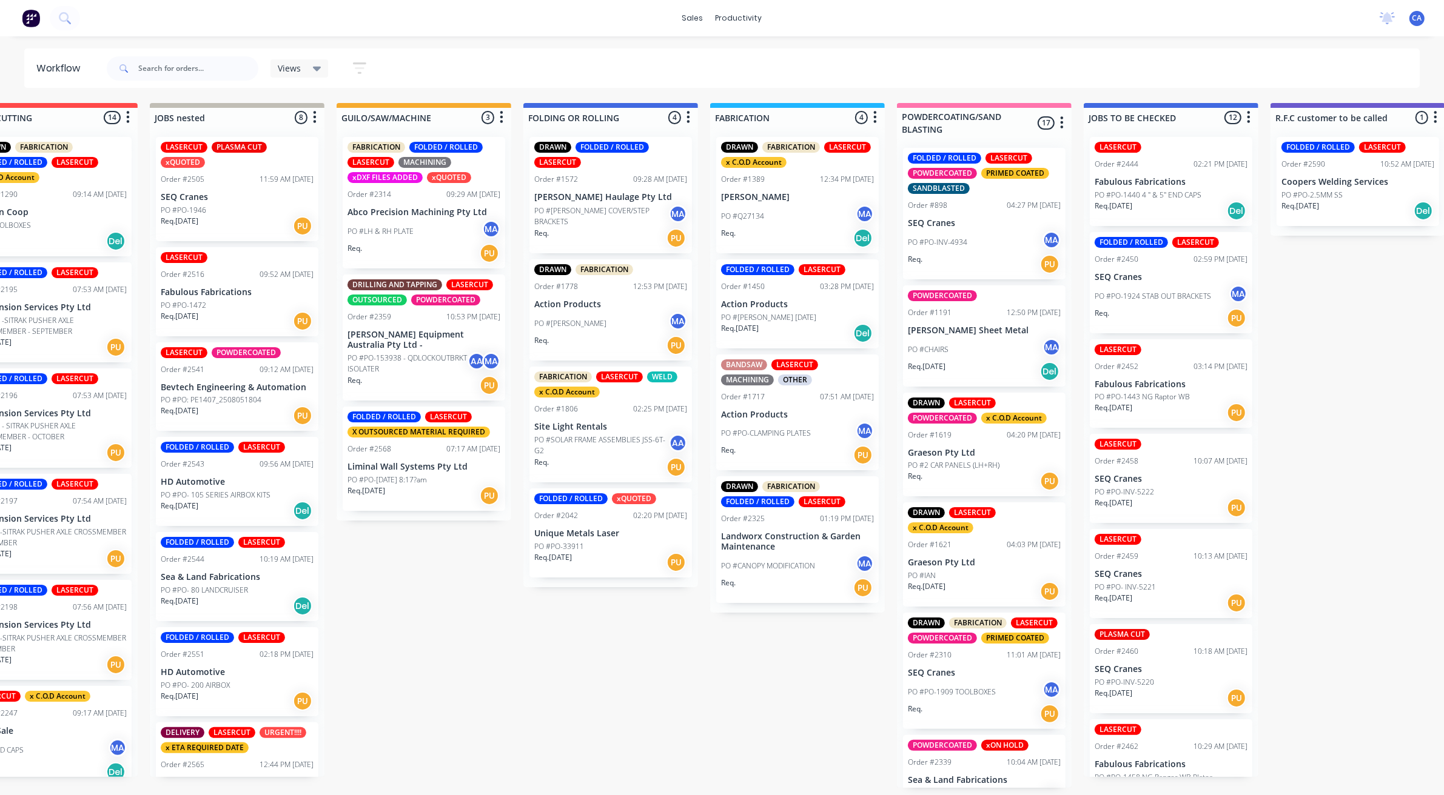
drag, startPoint x: 566, startPoint y: 495, endPoint x: 497, endPoint y: 493, distance: 68.5
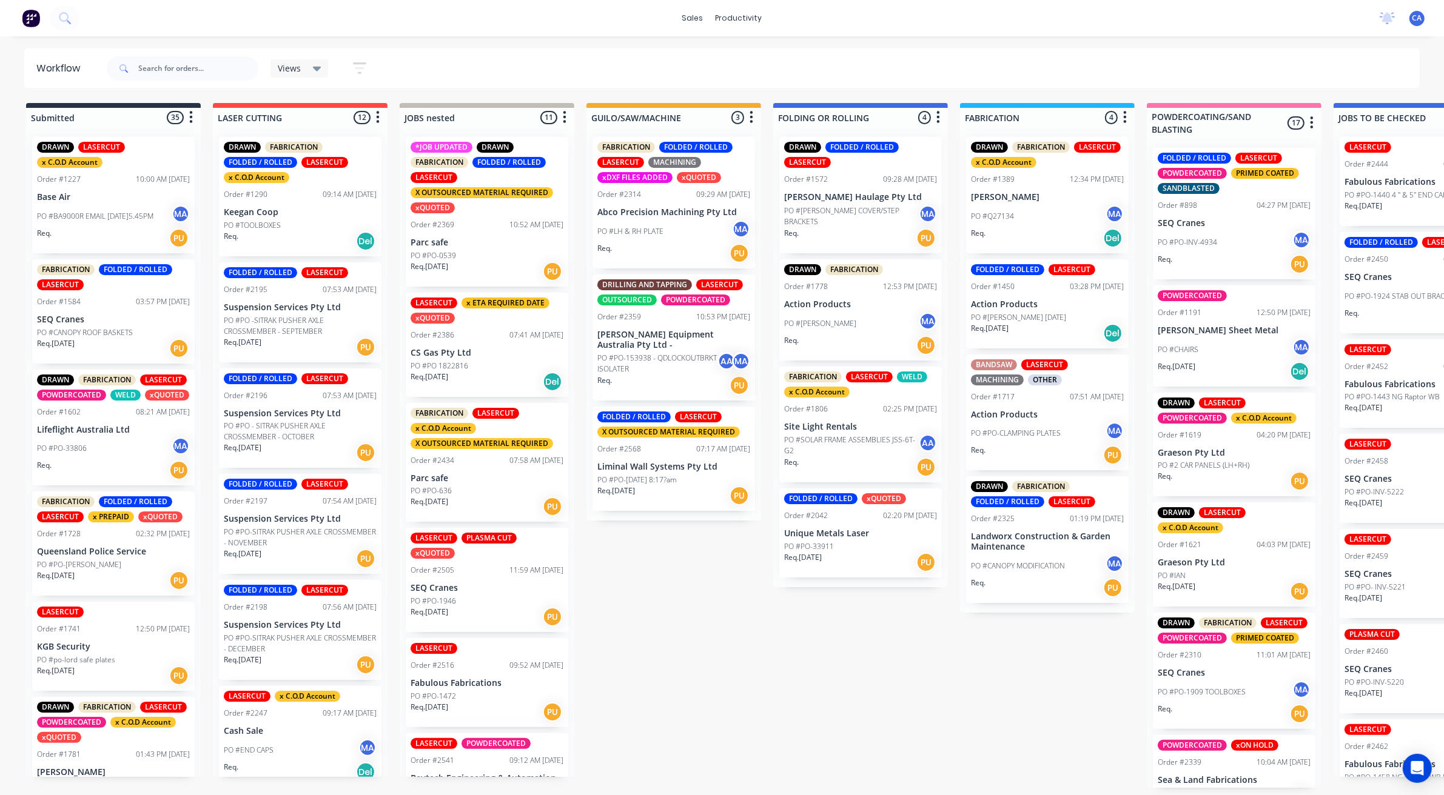
click at [1012, 552] on div "DRAWN FABRICATION FOLDED / ROLLED LASERCUT Order #2325 01:19 PM 22/07/25 Landwo…" at bounding box center [1047, 540] width 162 height 127
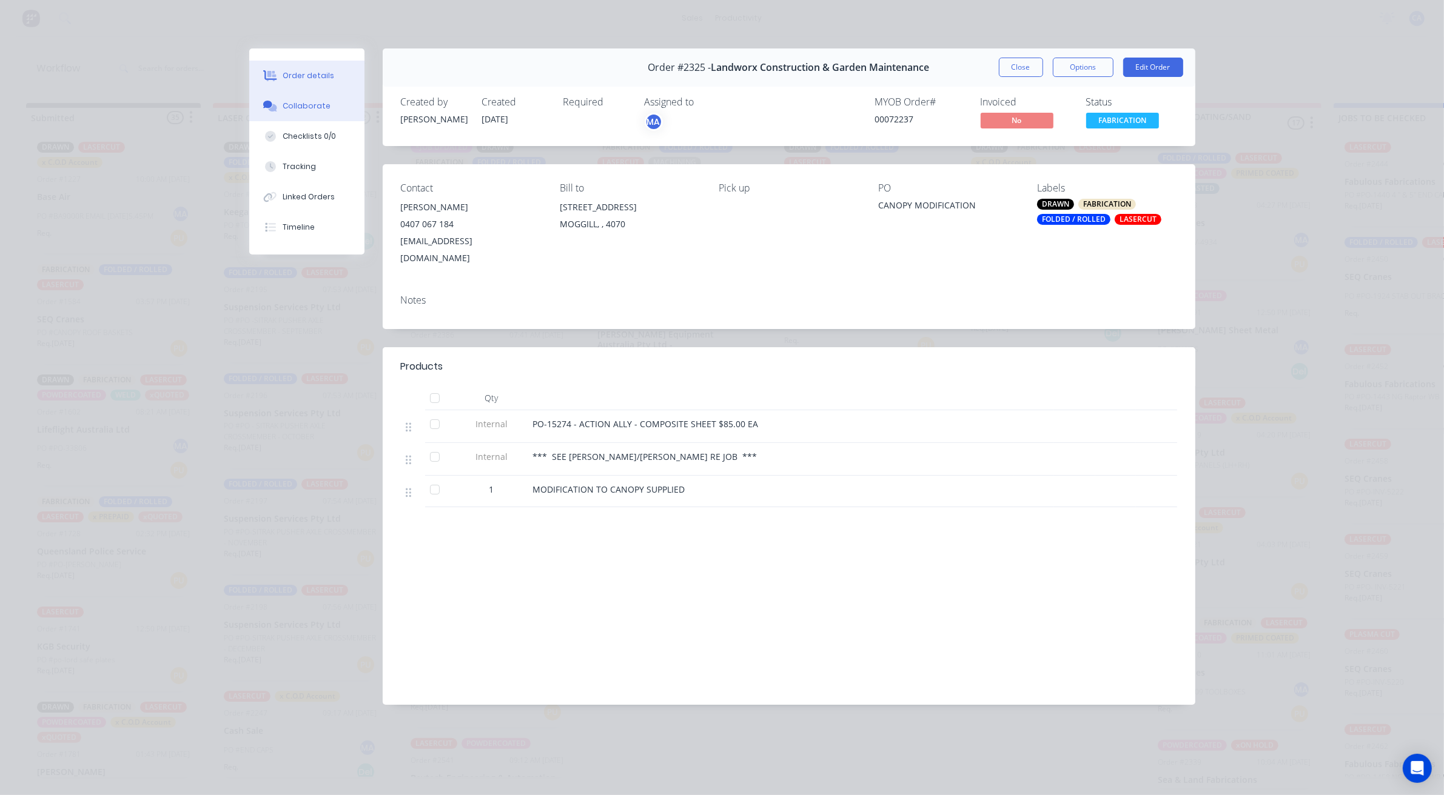
click at [304, 92] on button "Collaborate" at bounding box center [306, 106] width 115 height 30
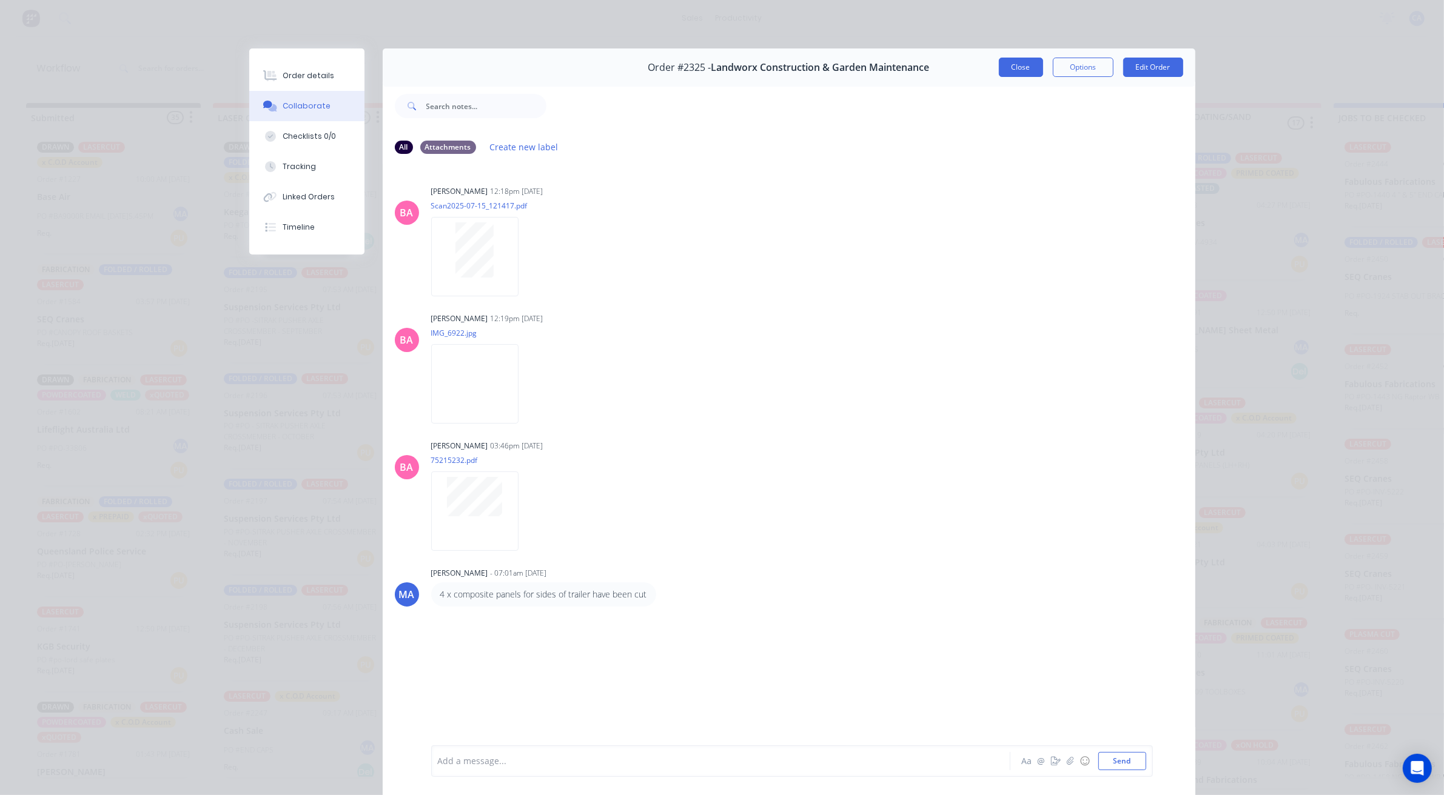
click at [1005, 74] on button "Close" at bounding box center [1021, 67] width 44 height 19
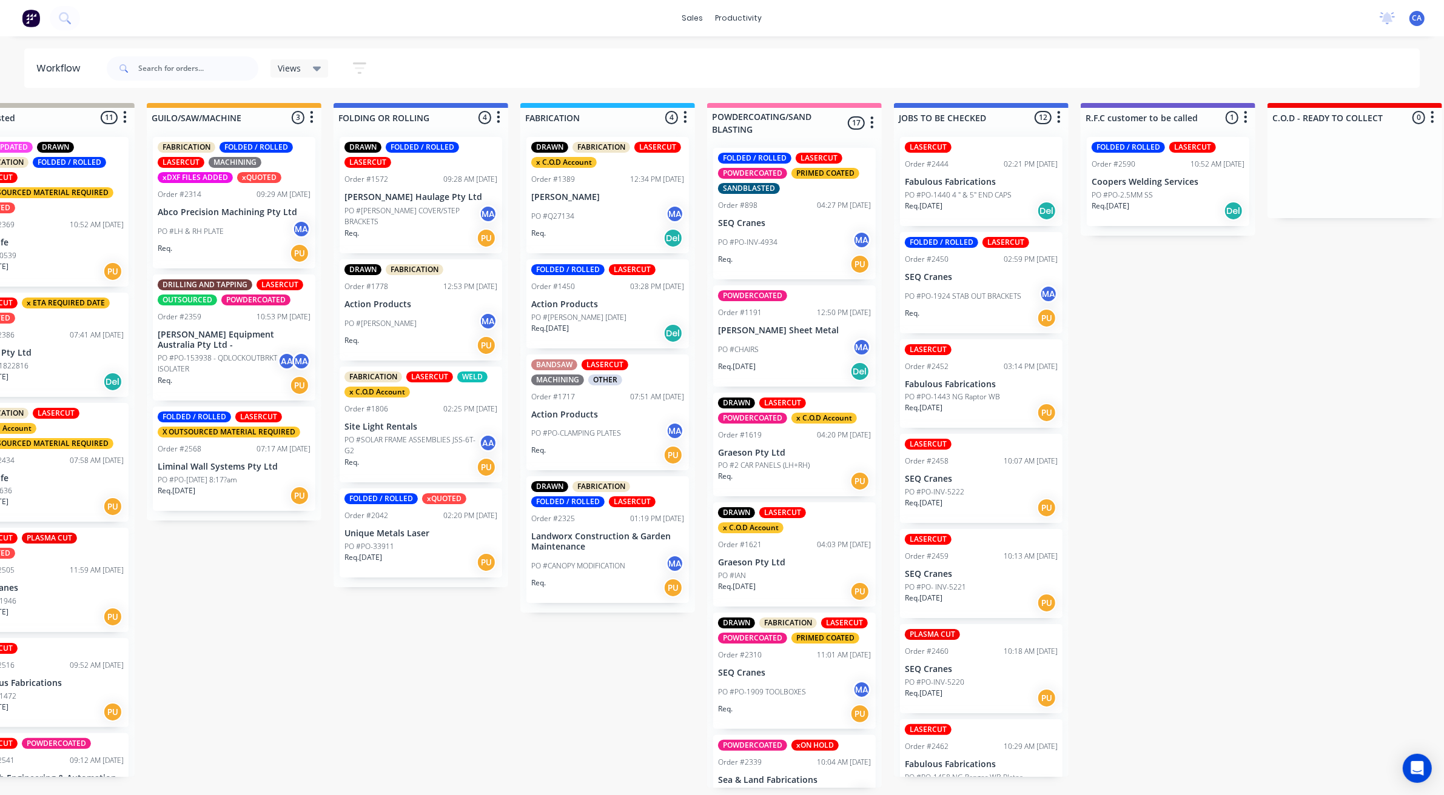
drag, startPoint x: 944, startPoint y: 678, endPoint x: 982, endPoint y: 676, distance: 38.2
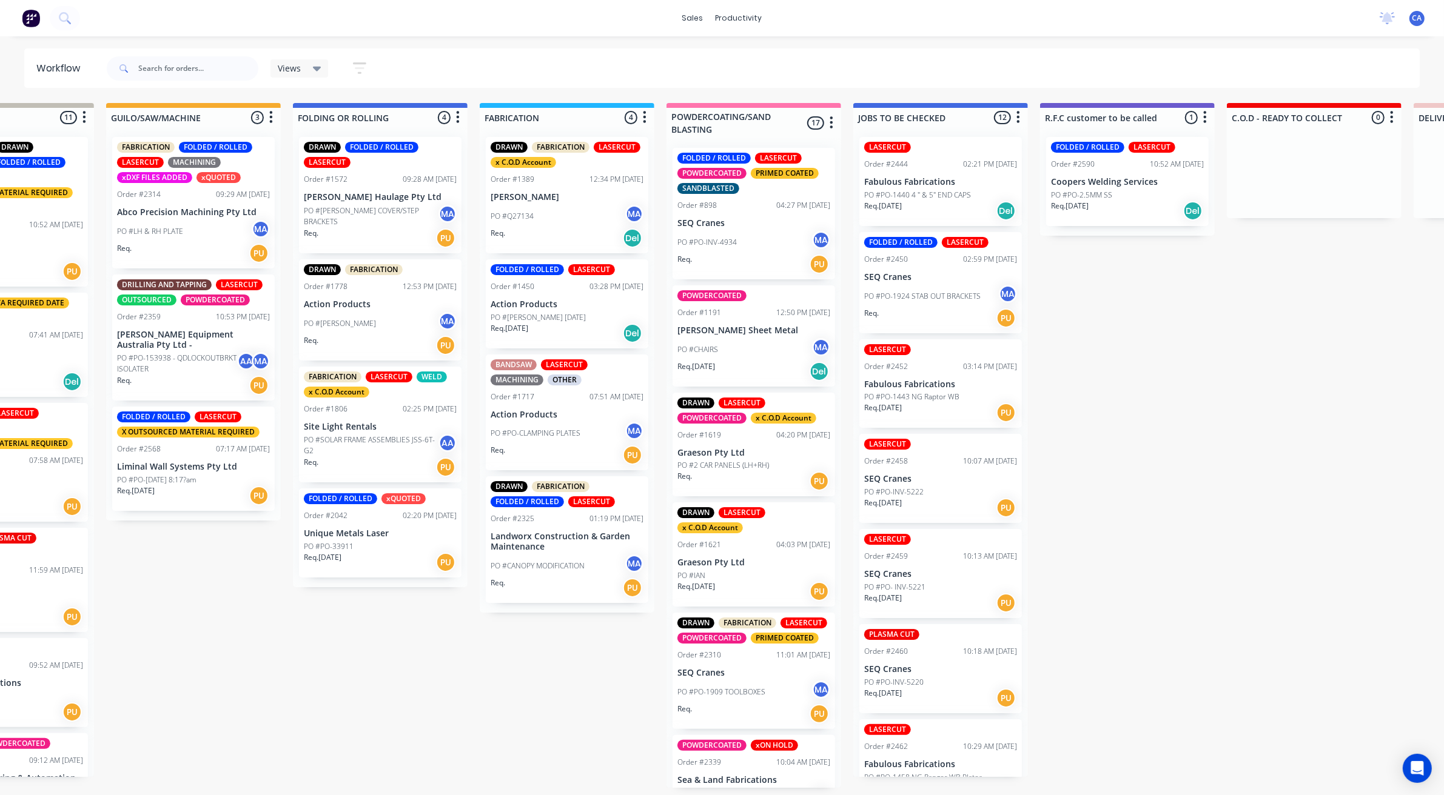
scroll to position [0, 335]
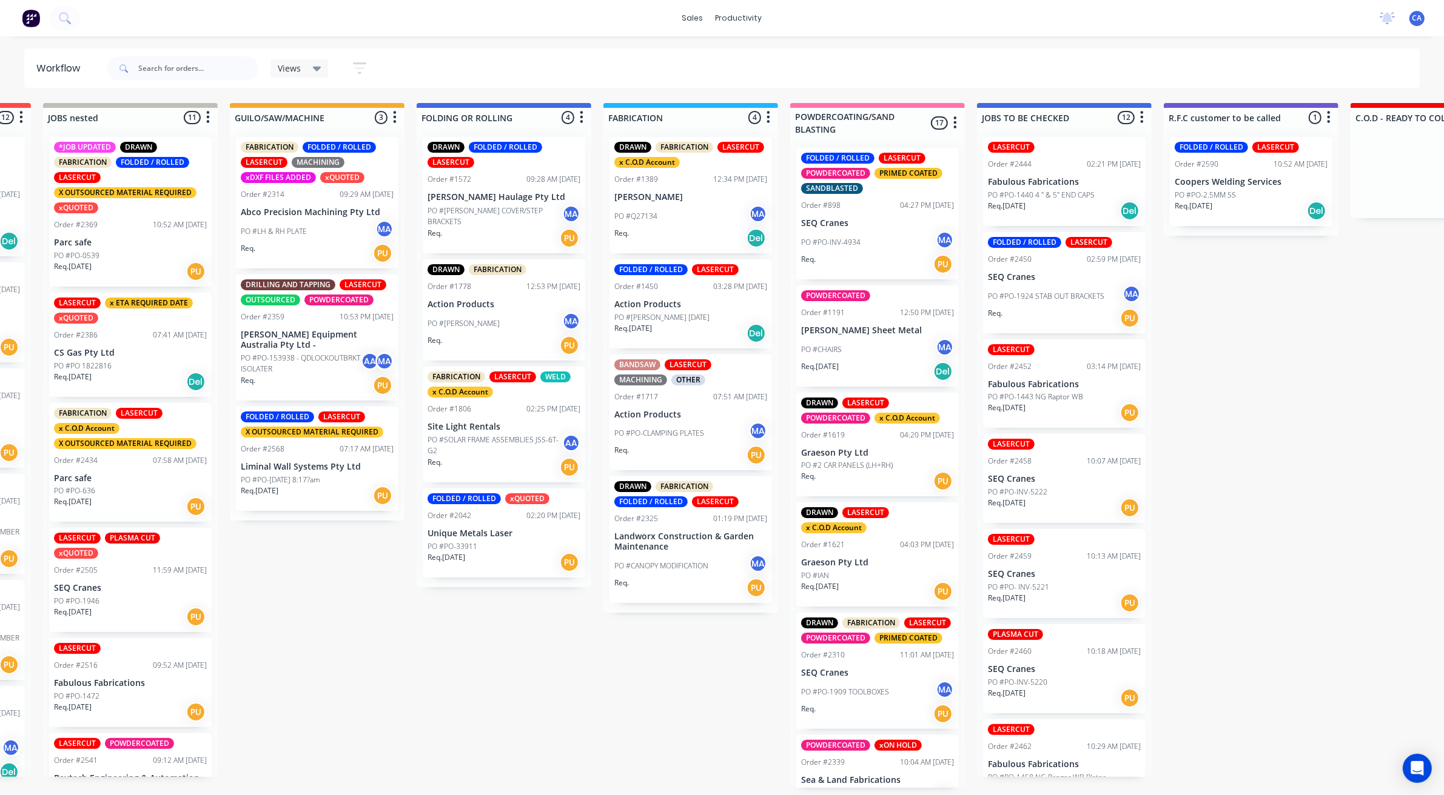
drag, startPoint x: 746, startPoint y: 435, endPoint x: 679, endPoint y: 428, distance: 67.7
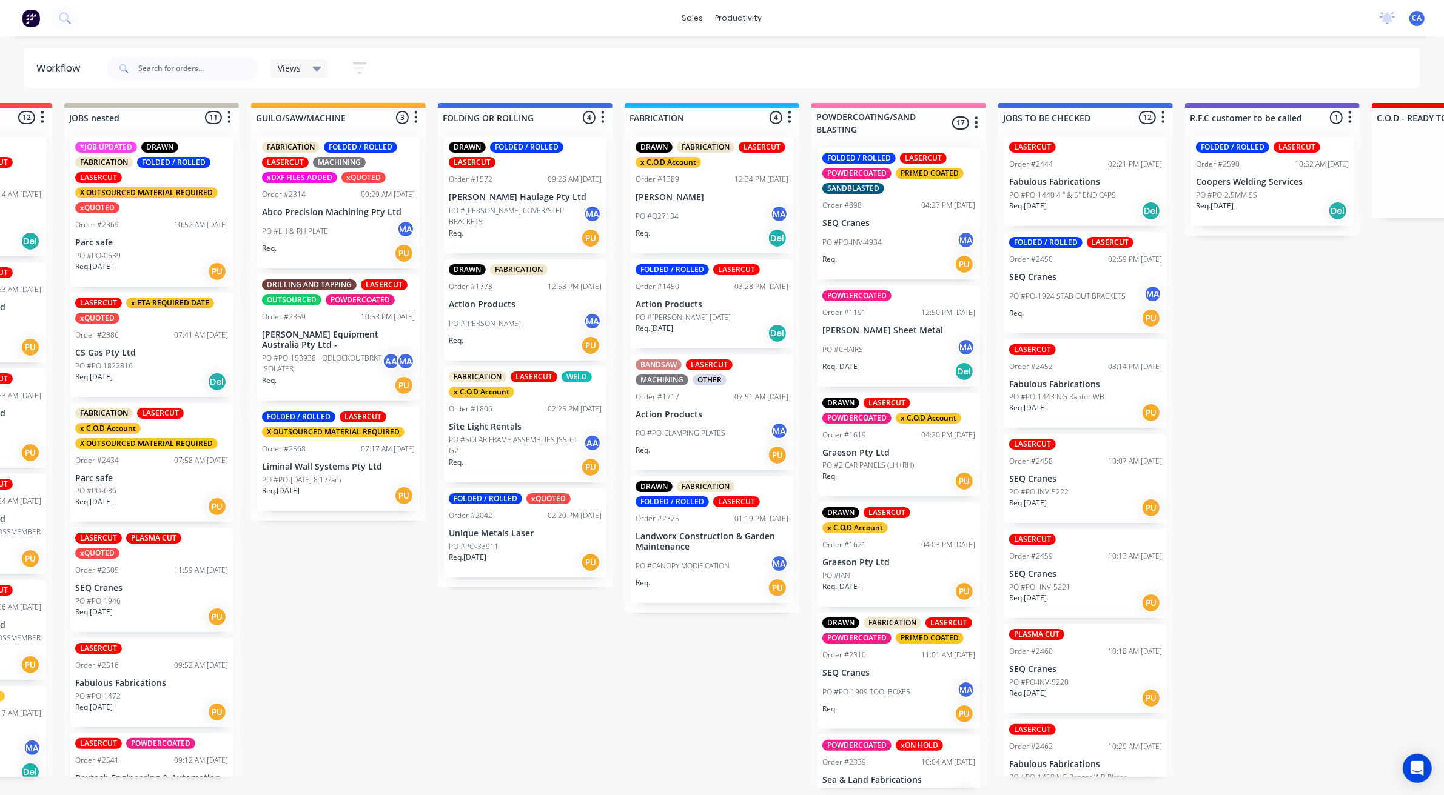
click at [686, 209] on div "PO #Q27134 MA" at bounding box center [711, 216] width 153 height 23
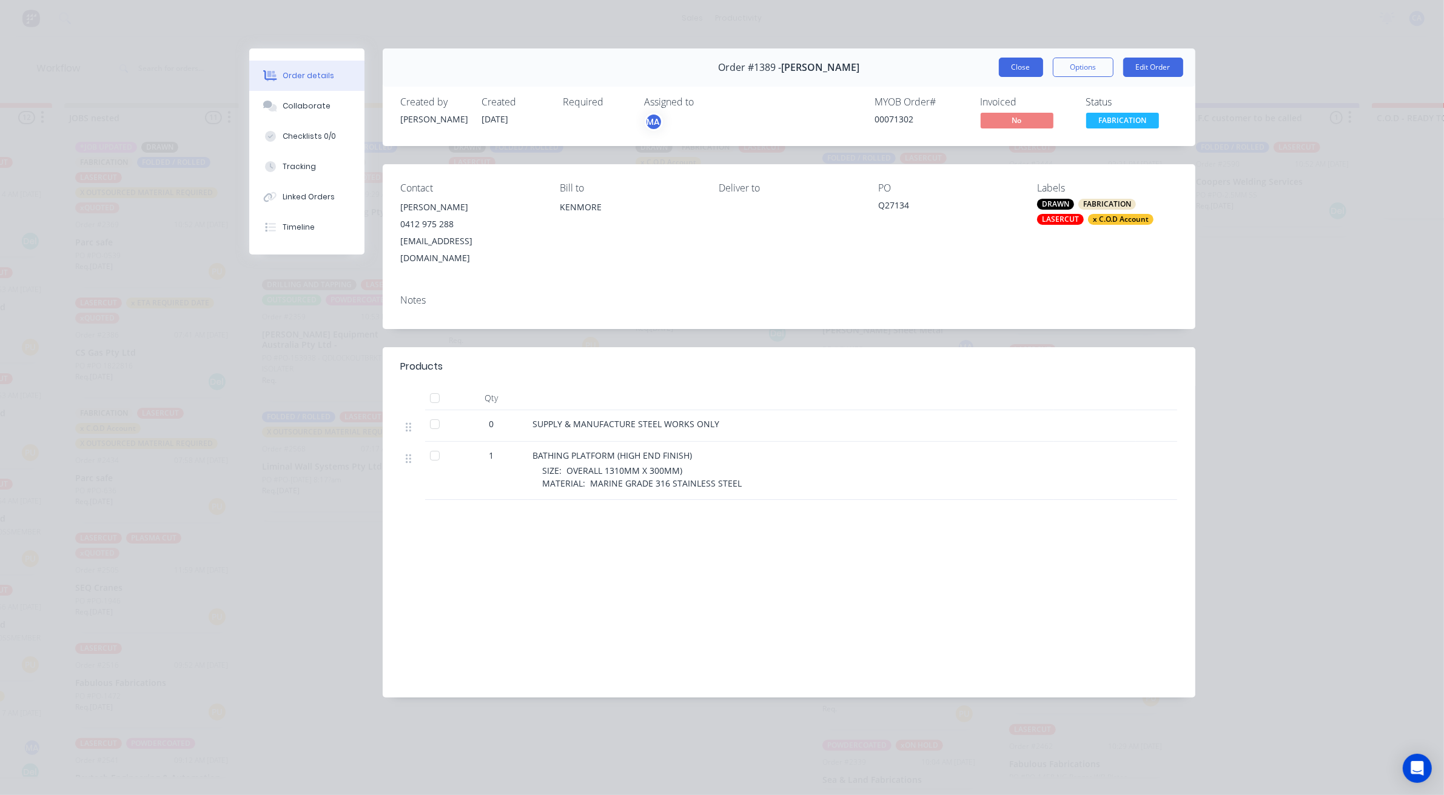
click at [1023, 71] on button "Close" at bounding box center [1021, 67] width 44 height 19
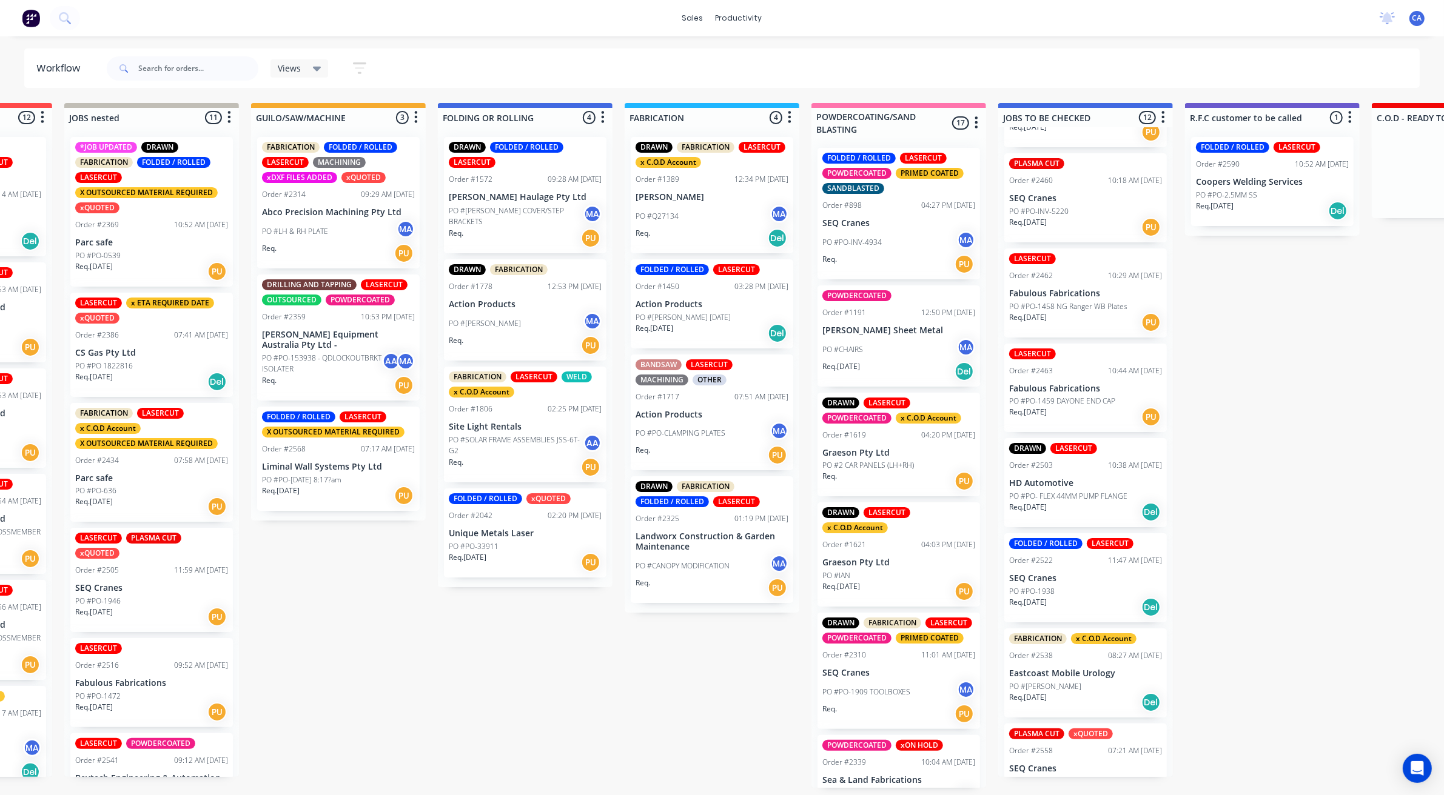
scroll to position [503, 0]
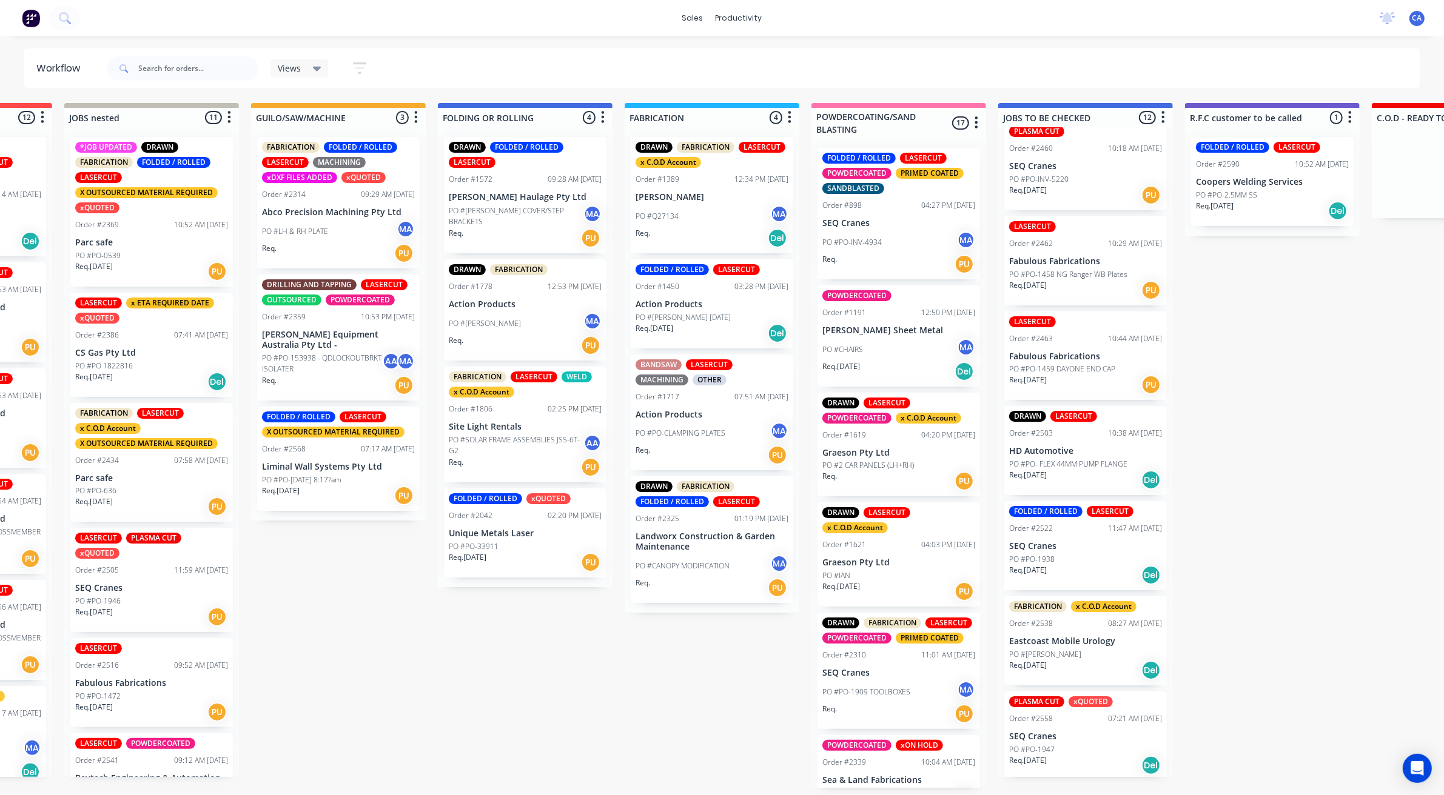
click at [1077, 768] on div "Req. [DATE] Del" at bounding box center [1085, 765] width 153 height 21
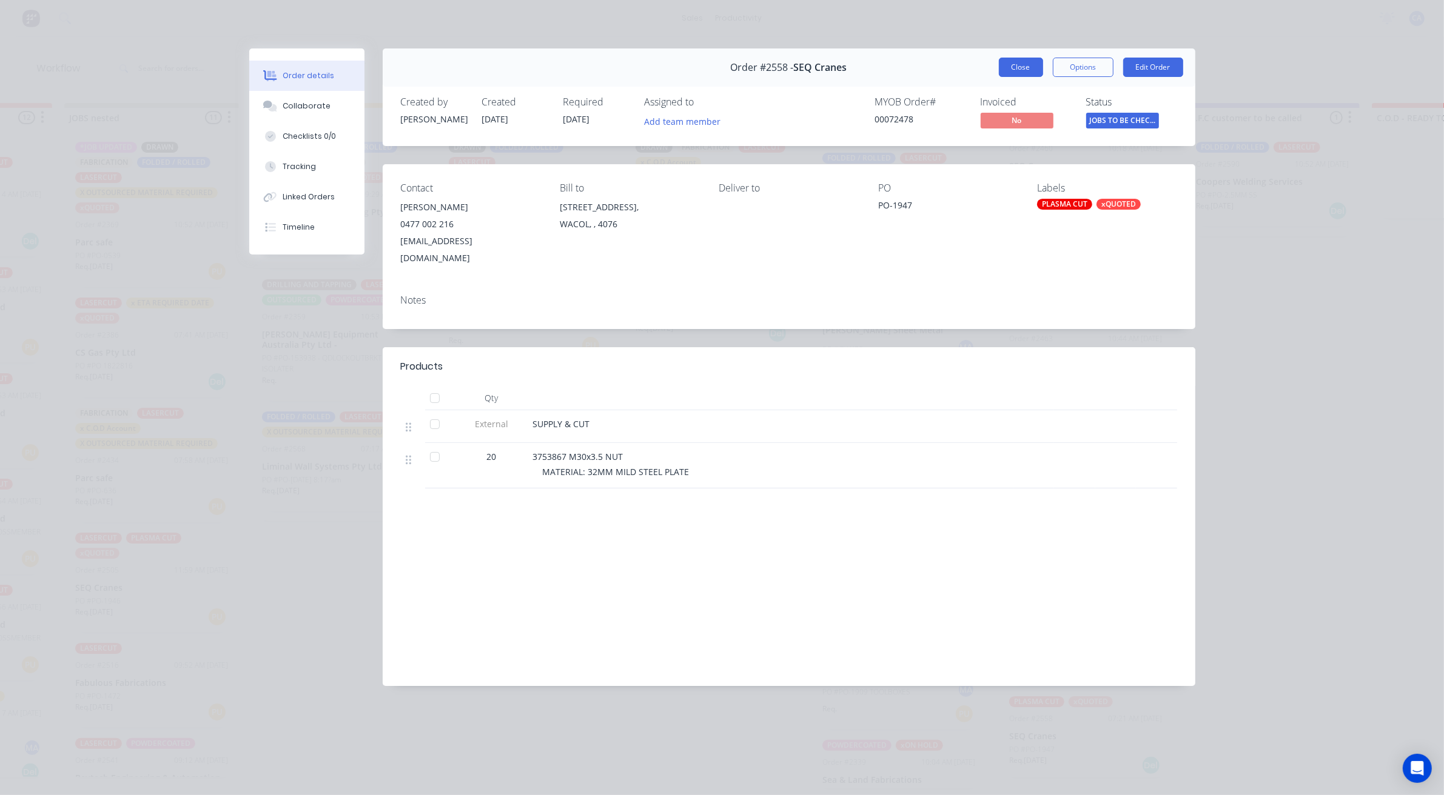
click at [1017, 70] on button "Close" at bounding box center [1021, 67] width 44 height 19
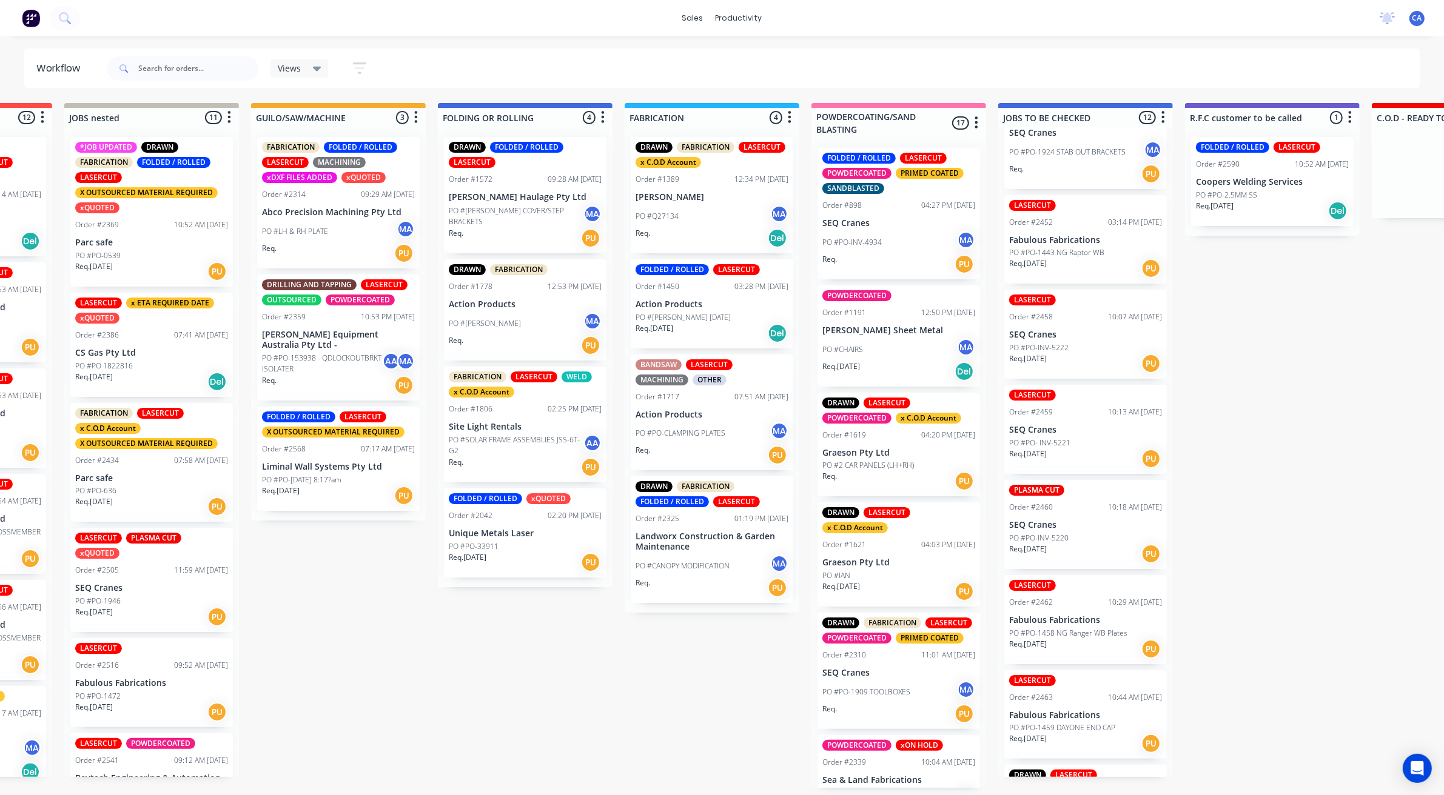
scroll to position [0, 0]
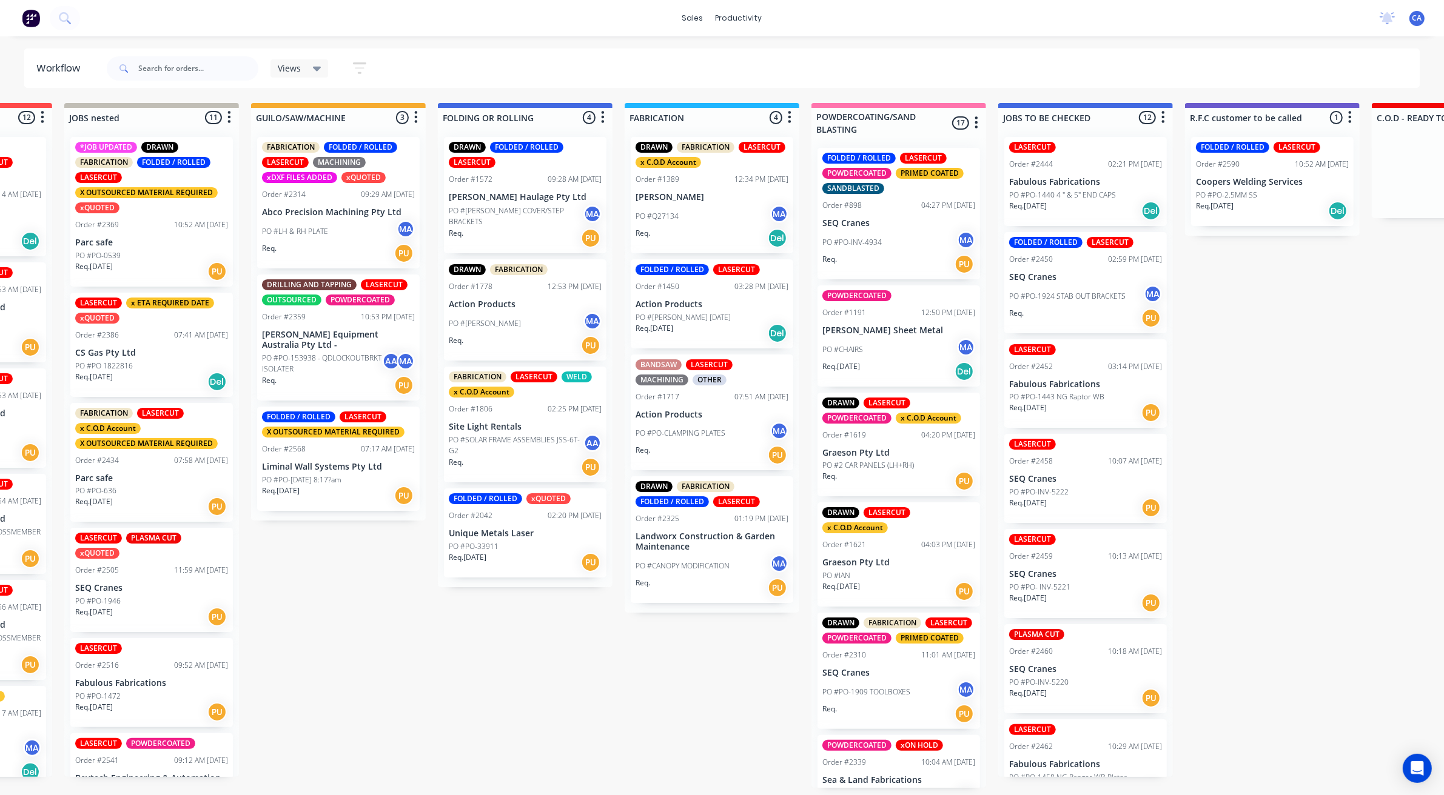
drag, startPoint x: 1109, startPoint y: 327, endPoint x: 1105, endPoint y: 323, distance: 6.9
click at [1105, 323] on div "LASERCUT Order #2444 02:21 PM [DATE] Fabulous Fabrications PO #PO-1440 4 " & 5"…" at bounding box center [1085, 452] width 175 height 650
click at [1105, 296] on p "PO #PO-1924 STAB OUT BRACKETS" at bounding box center [1066, 296] width 116 height 11
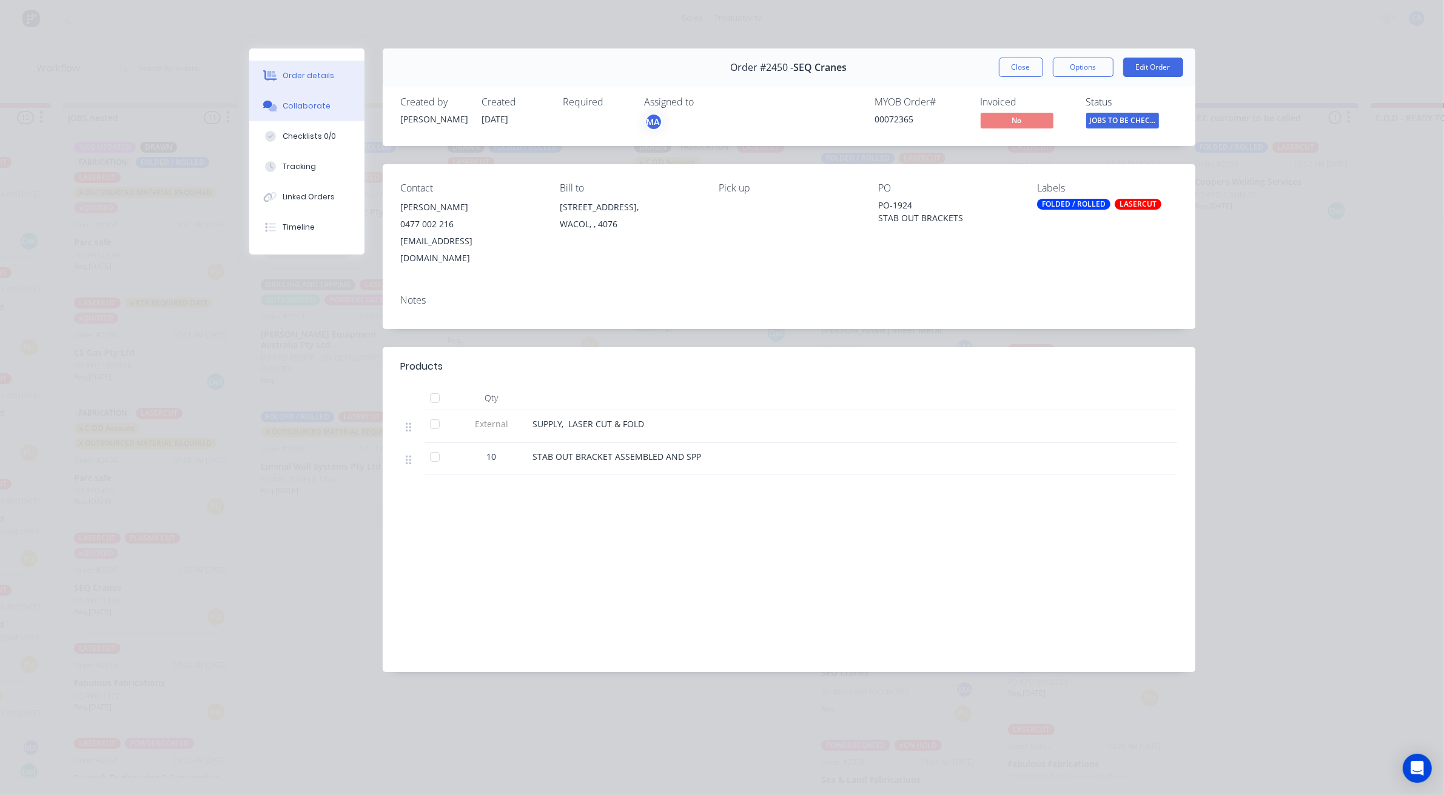
click at [298, 107] on div "Collaborate" at bounding box center [307, 106] width 48 height 11
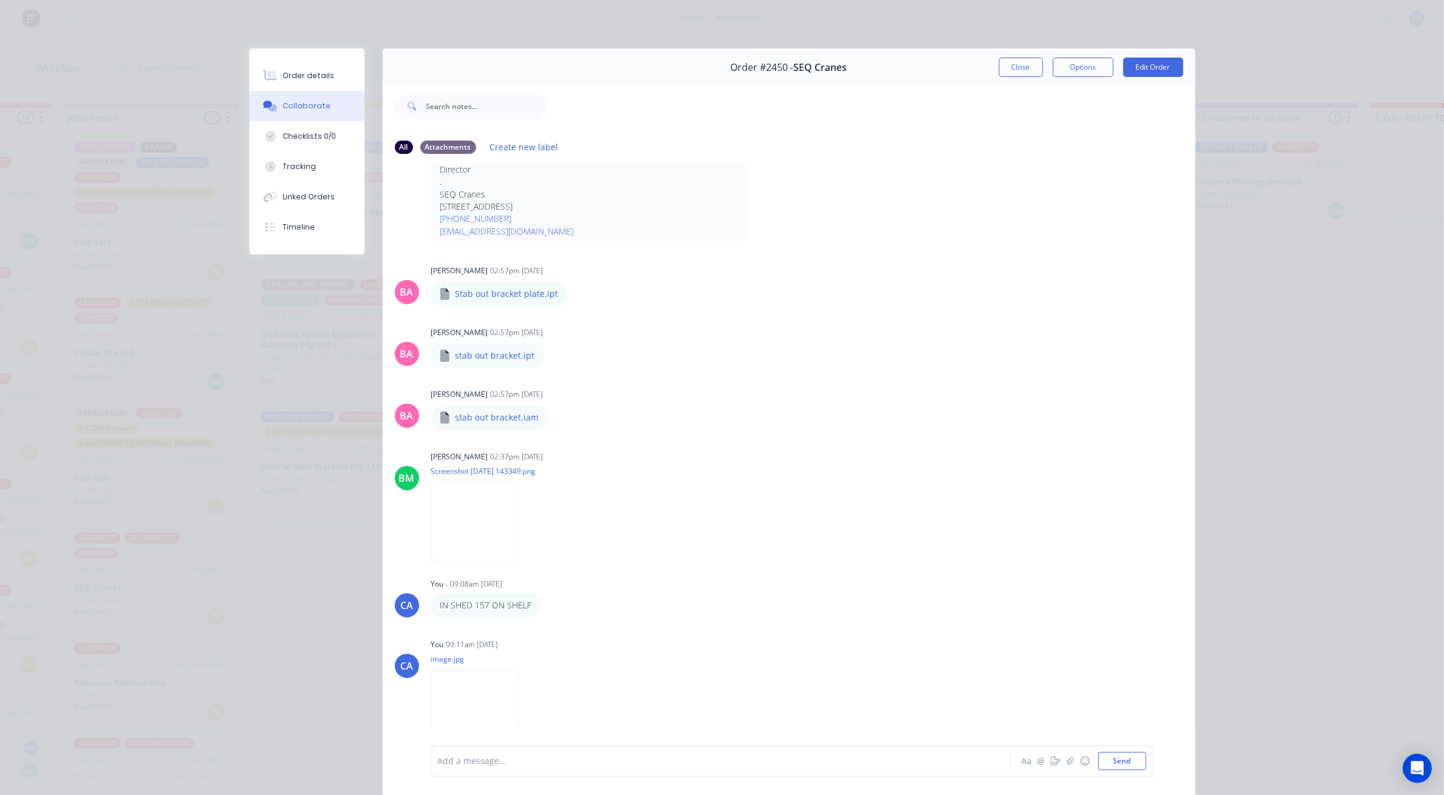
scroll to position [0, 0]
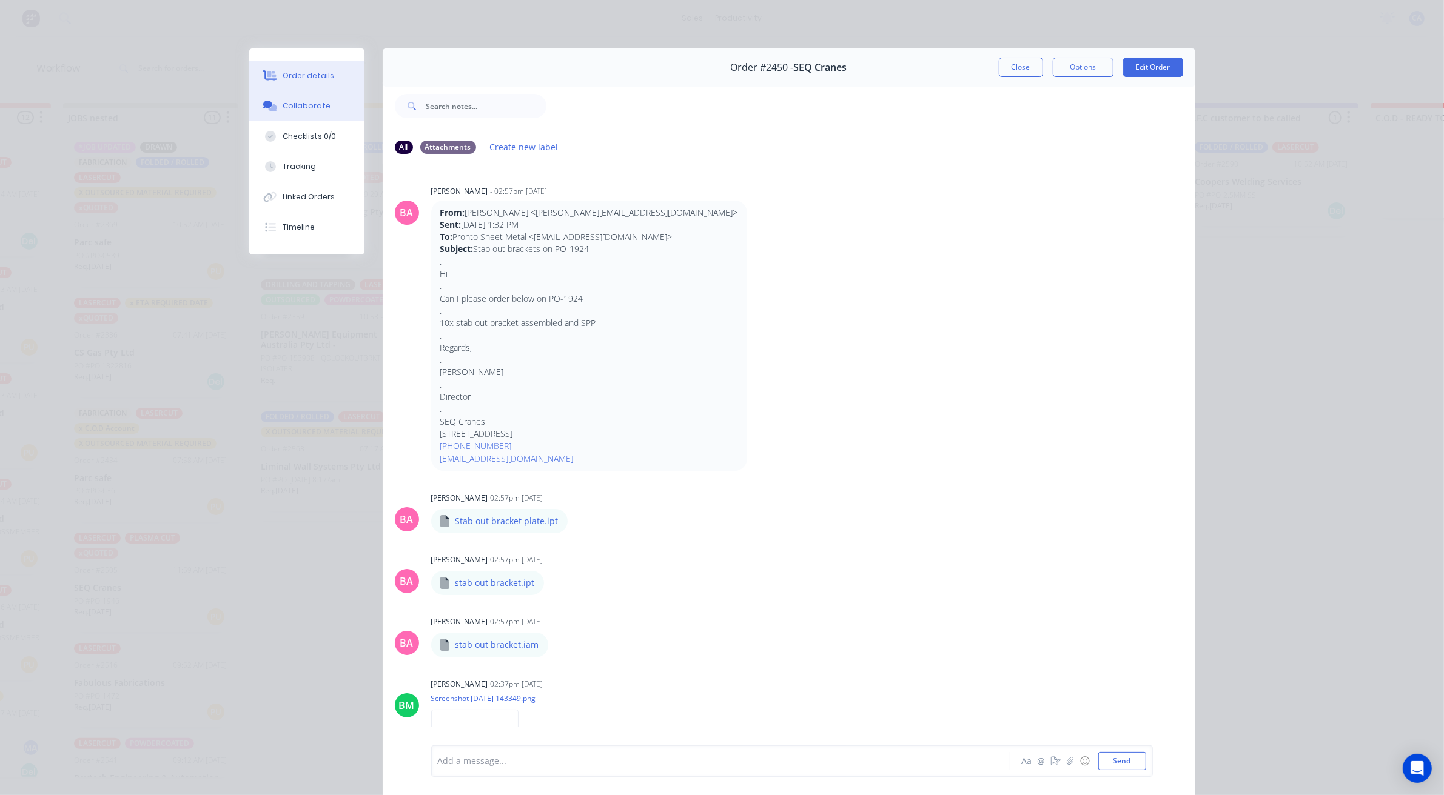
click at [290, 82] on button "Order details" at bounding box center [306, 76] width 115 height 30
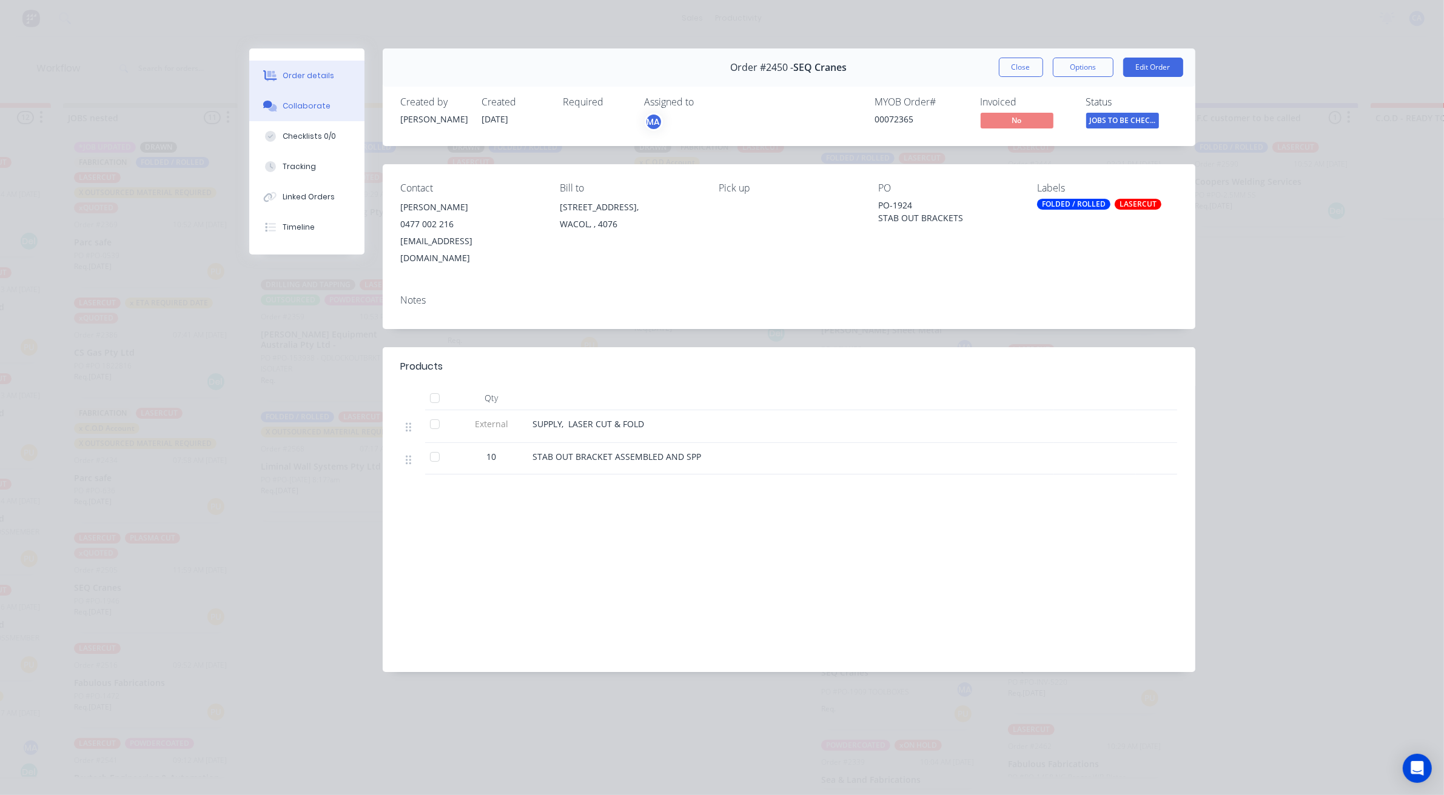
click at [318, 112] on button "Collaborate" at bounding box center [306, 106] width 115 height 30
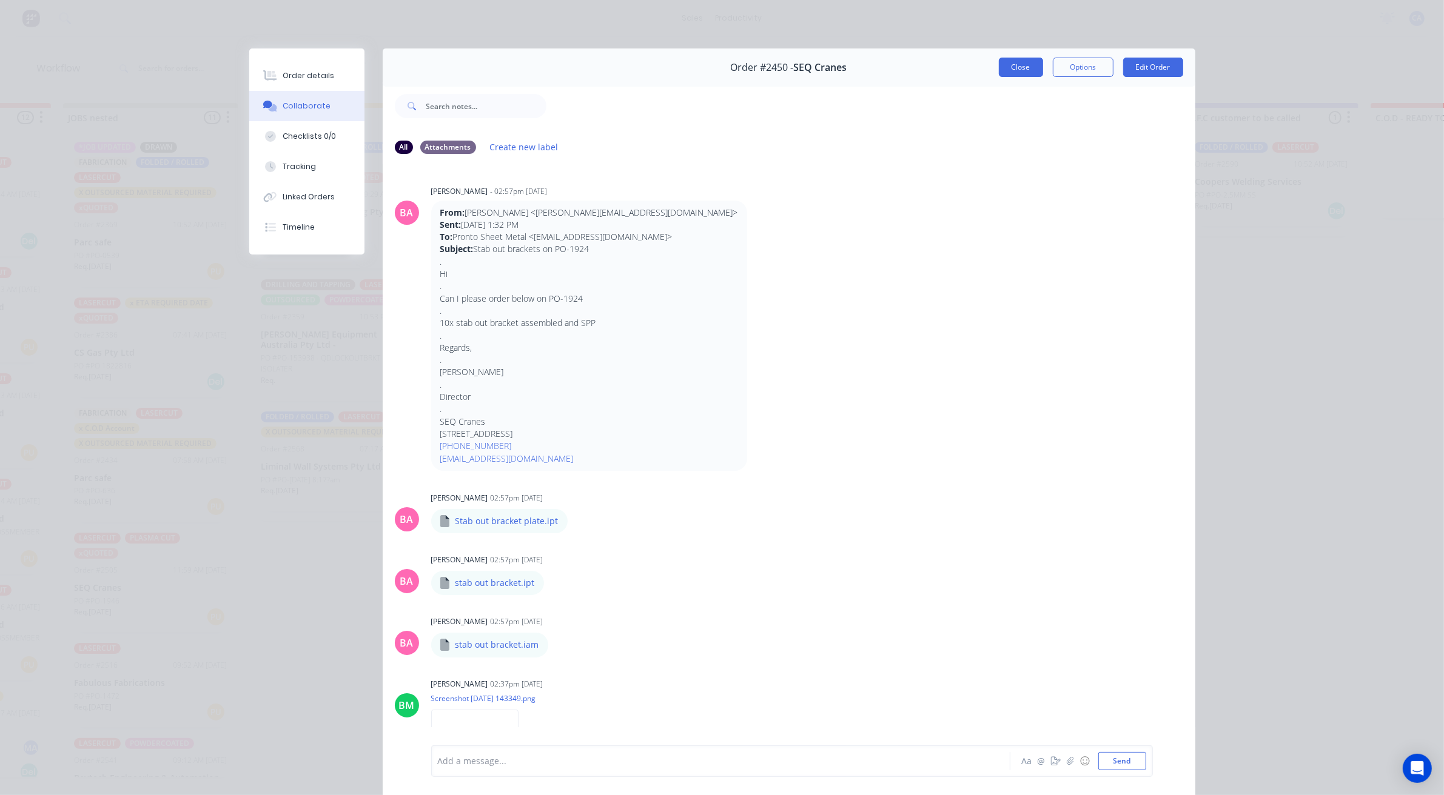
click at [999, 72] on button "Close" at bounding box center [1021, 67] width 44 height 19
